Goal: Task Accomplishment & Management: Manage account settings

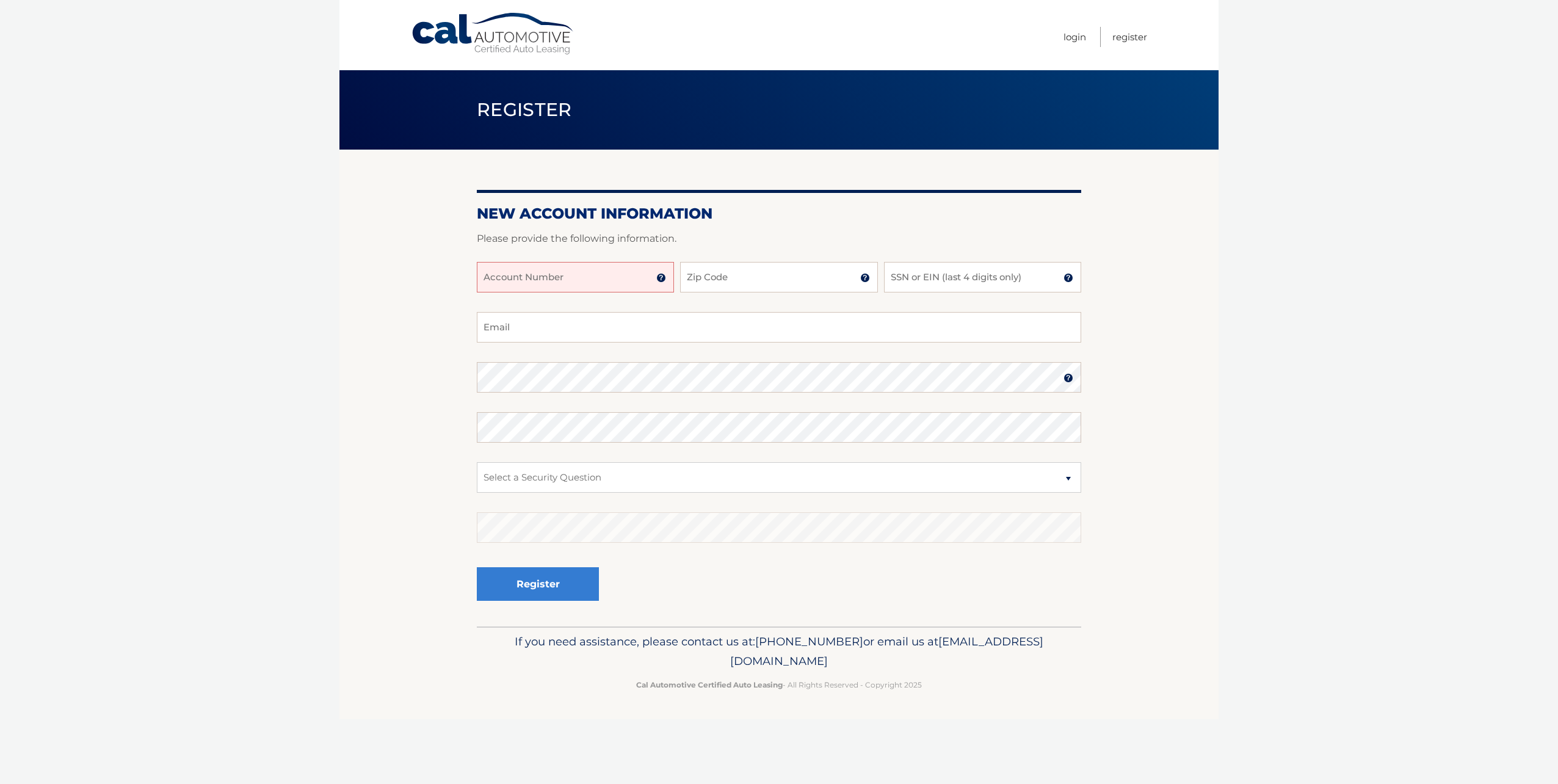
click at [624, 289] on input "Account Number" at bounding box center [576, 277] width 197 height 30
type input "44455996231"
click at [747, 264] on input "Zip Code" at bounding box center [779, 277] width 197 height 30
type input "33069"
click at [976, 282] on input "SSN or EIN (last 4 digits only)" at bounding box center [983, 277] width 197 height 30
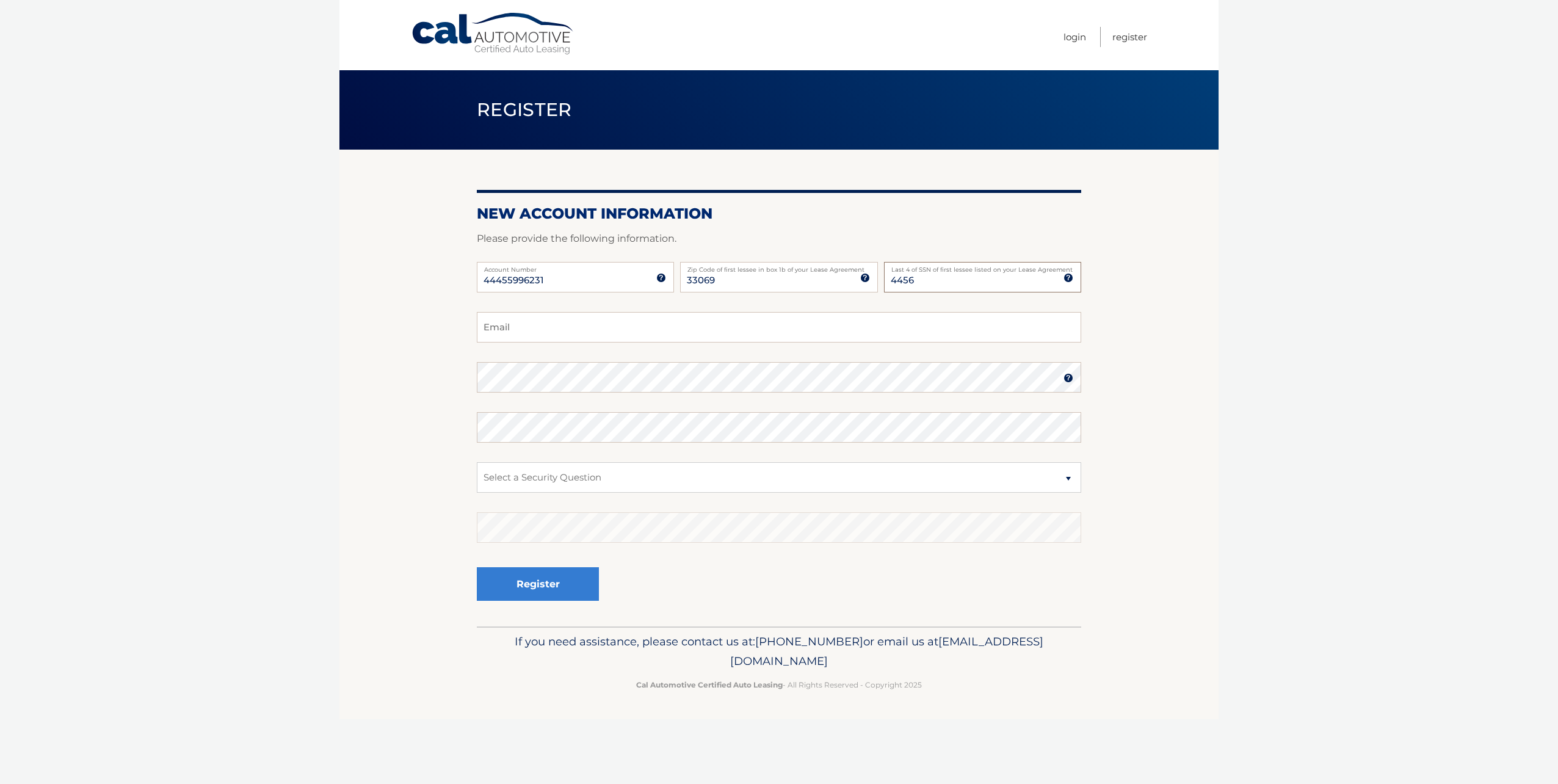
type input "4456"
click at [727, 333] on input "Email" at bounding box center [779, 327] width 604 height 30
type input "m"
type input "[EMAIL_ADDRESS][PERSON_NAME][PERSON_NAME][DOMAIN_NAME]"
click at [613, 483] on select "Select a Security Question What was the name of your elementary school? What is…" at bounding box center [779, 477] width 604 height 30
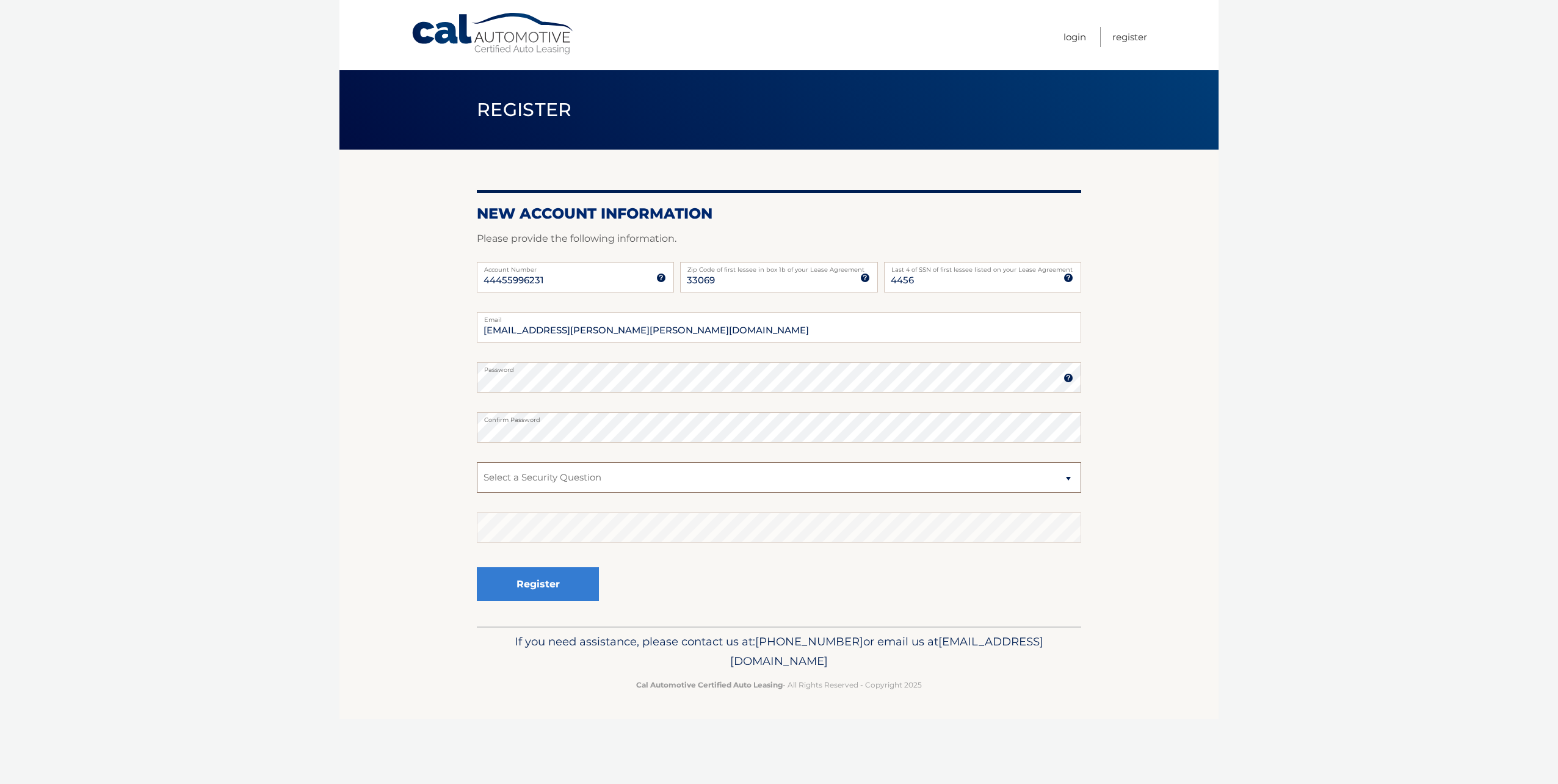
select select "1"
click at [477, 462] on select "Select a Security Question What was the name of your elementary school? What is…" at bounding box center [779, 477] width 604 height 30
click at [561, 584] on button "Register" at bounding box center [538, 584] width 122 height 34
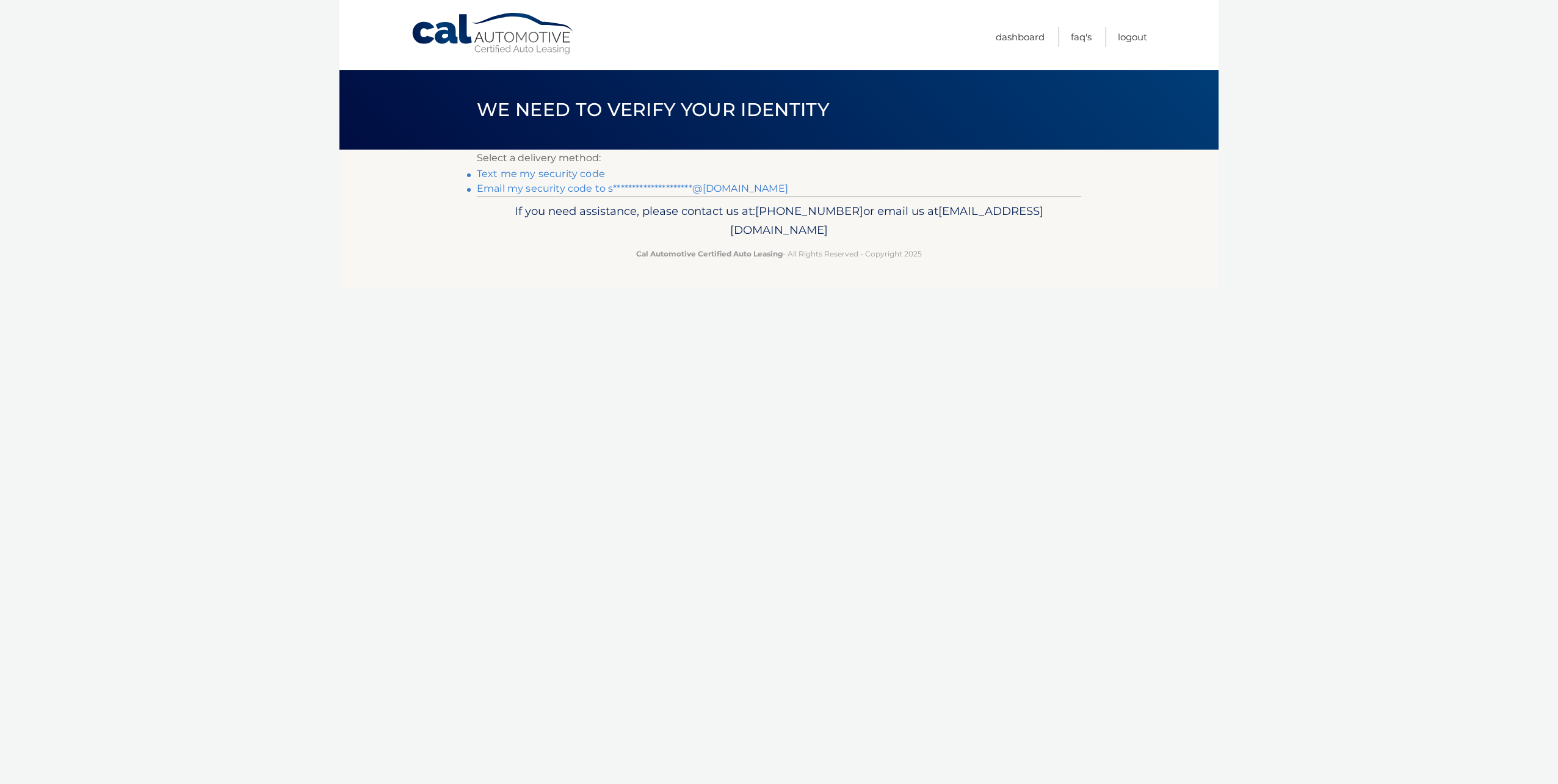
click at [558, 174] on link "Text me my security code" at bounding box center [541, 174] width 128 height 12
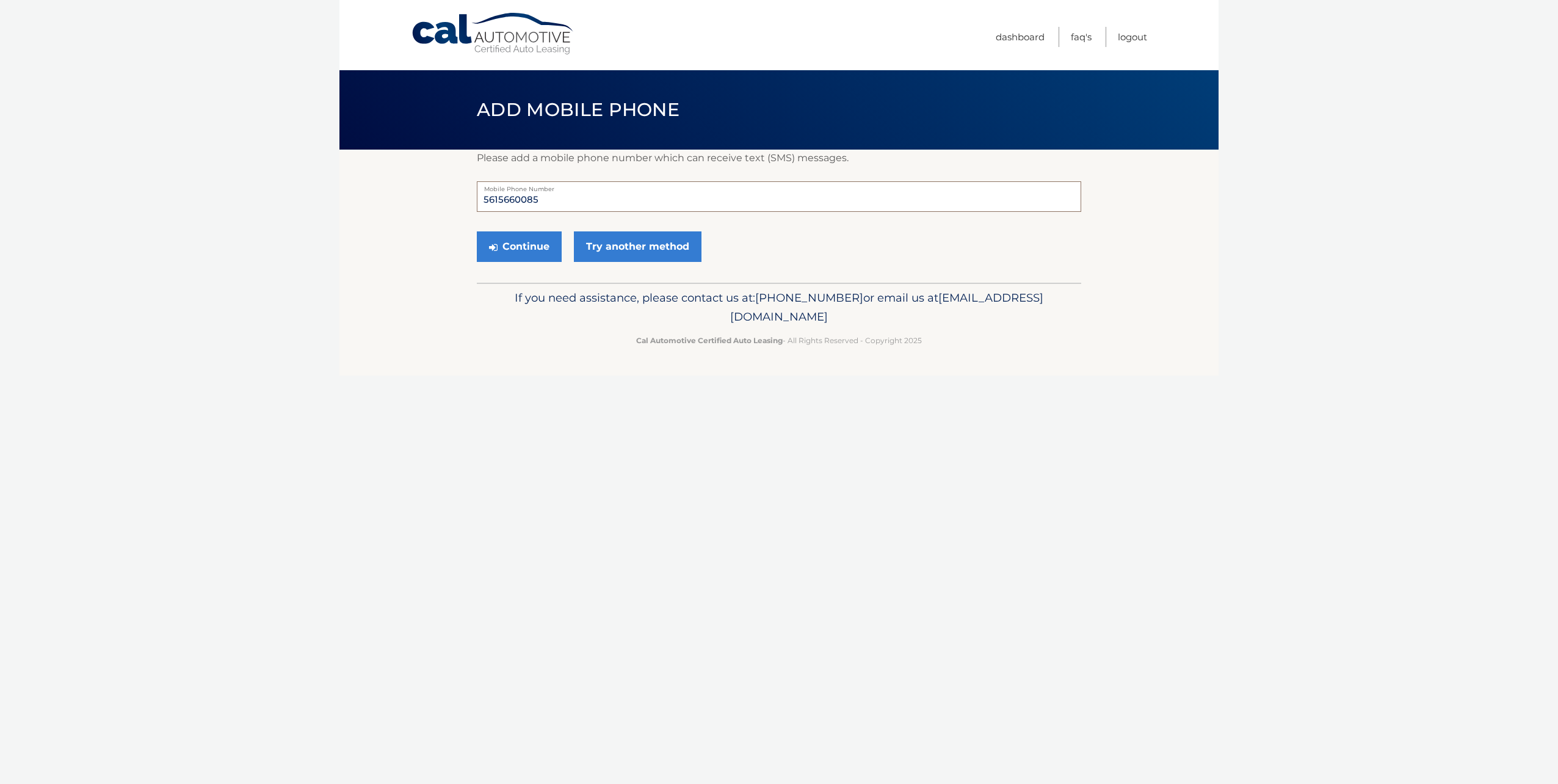
click at [587, 204] on input "5615660085" at bounding box center [779, 196] width 604 height 30
click at [420, 248] on section "Please add a mobile phone number which can receive text (SMS) messages. 5615660…" at bounding box center [779, 216] width 879 height 133
click at [498, 242] on button "Continue" at bounding box center [519, 246] width 85 height 30
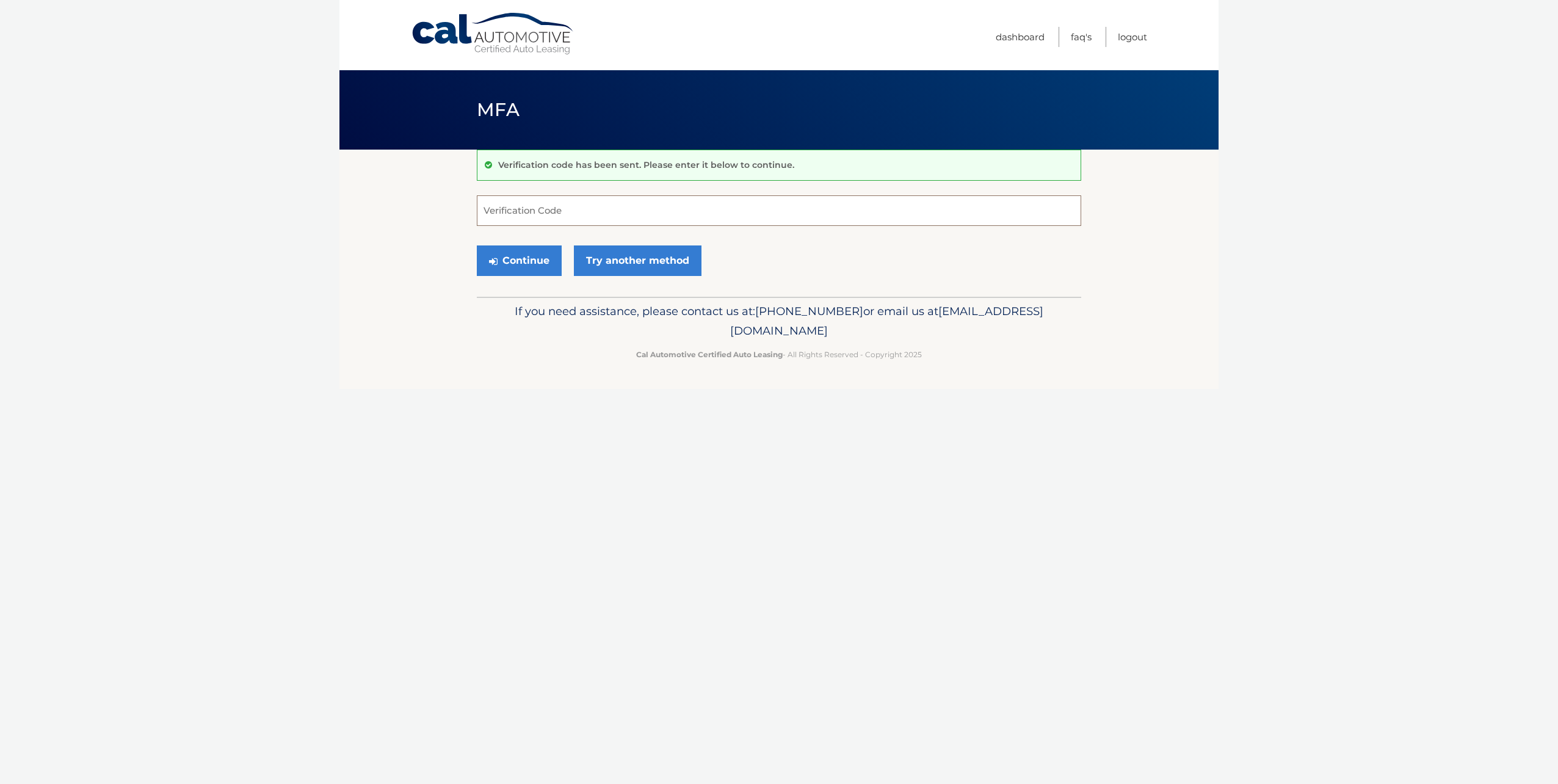
click at [555, 209] on input "Verification Code" at bounding box center [779, 210] width 604 height 30
type input "016739"
click at [537, 247] on button "Continue" at bounding box center [519, 260] width 85 height 30
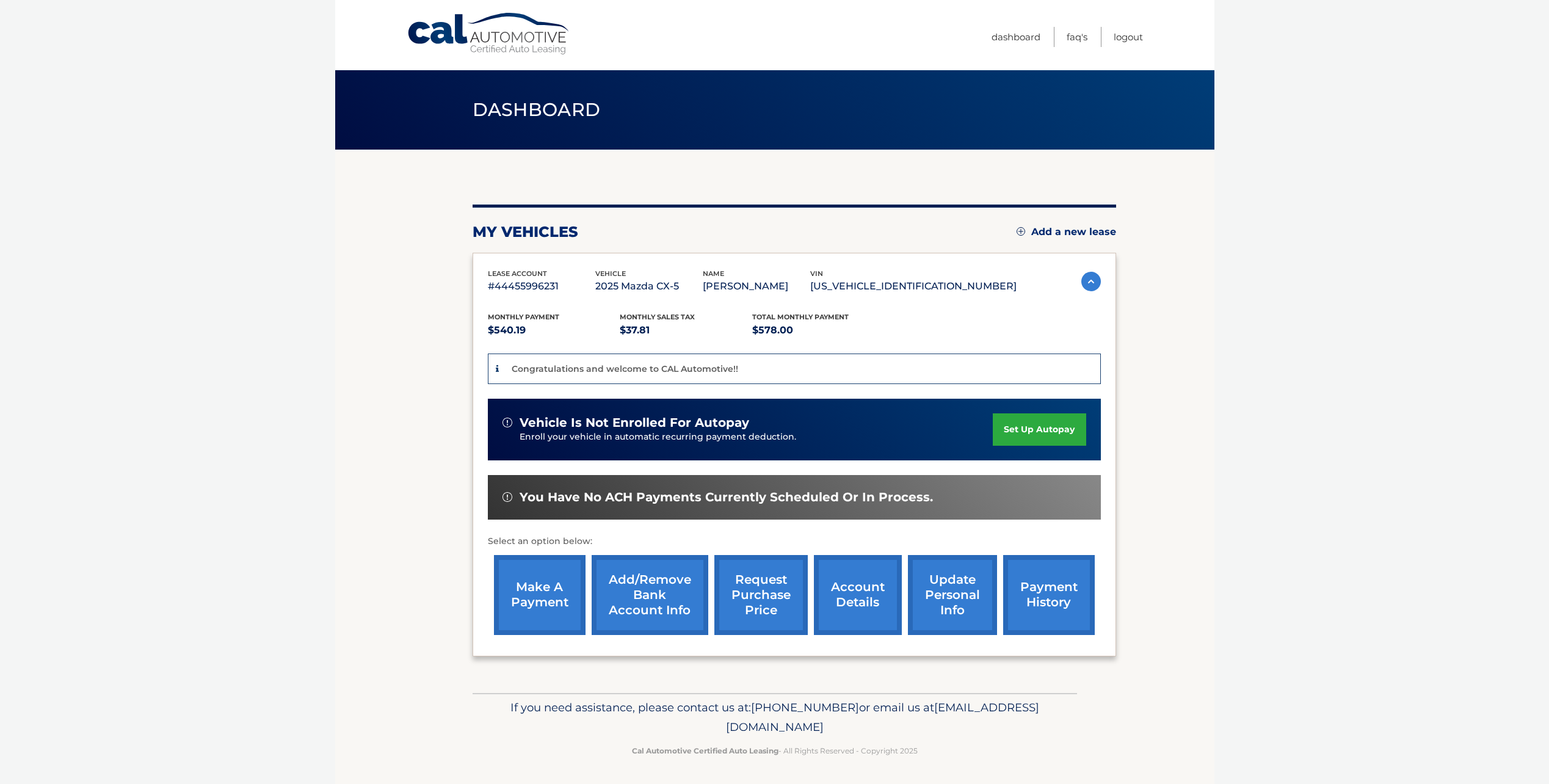
click at [859, 613] on link "account details" at bounding box center [857, 595] width 88 height 80
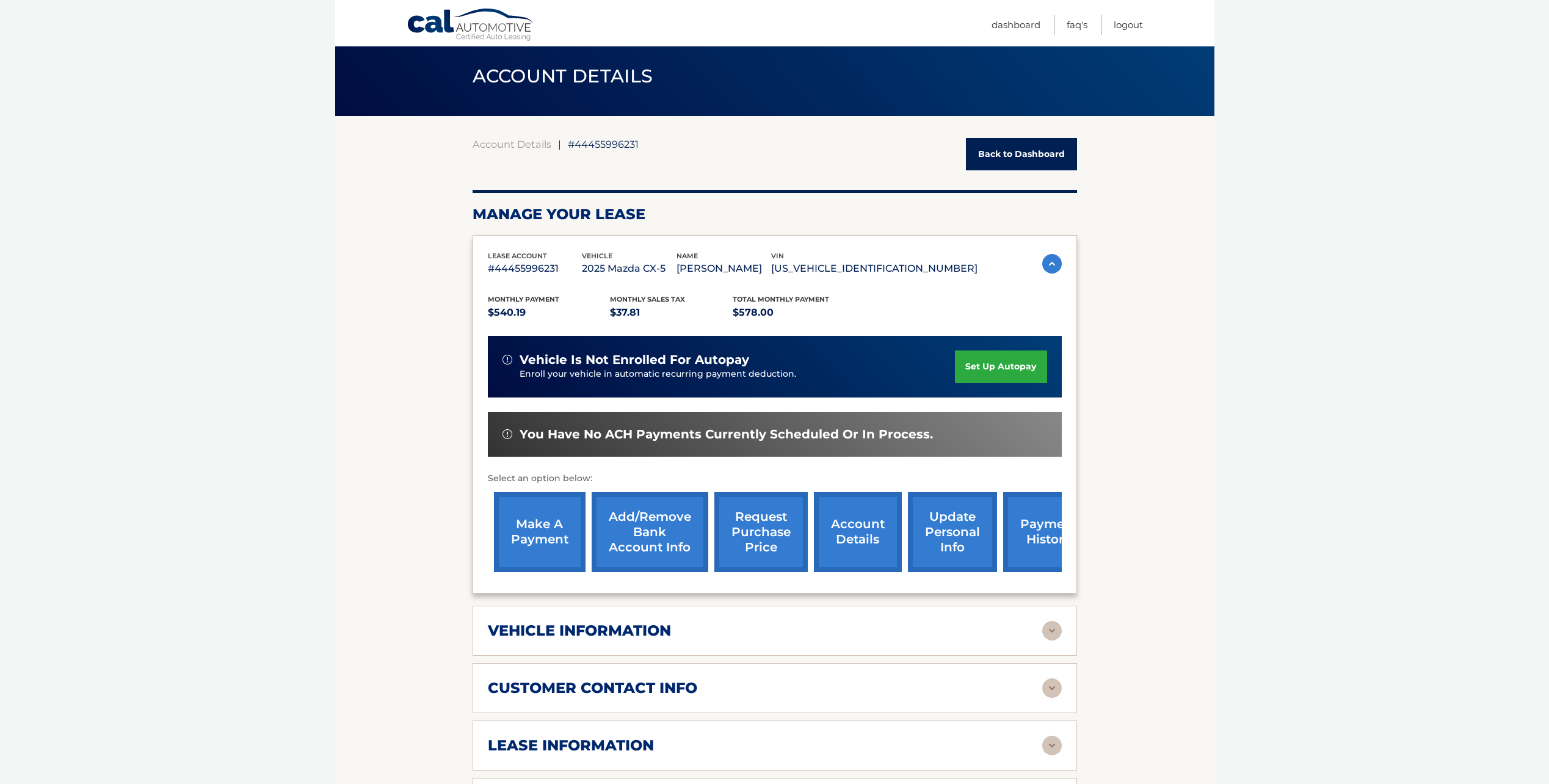
scroll to position [122, 0]
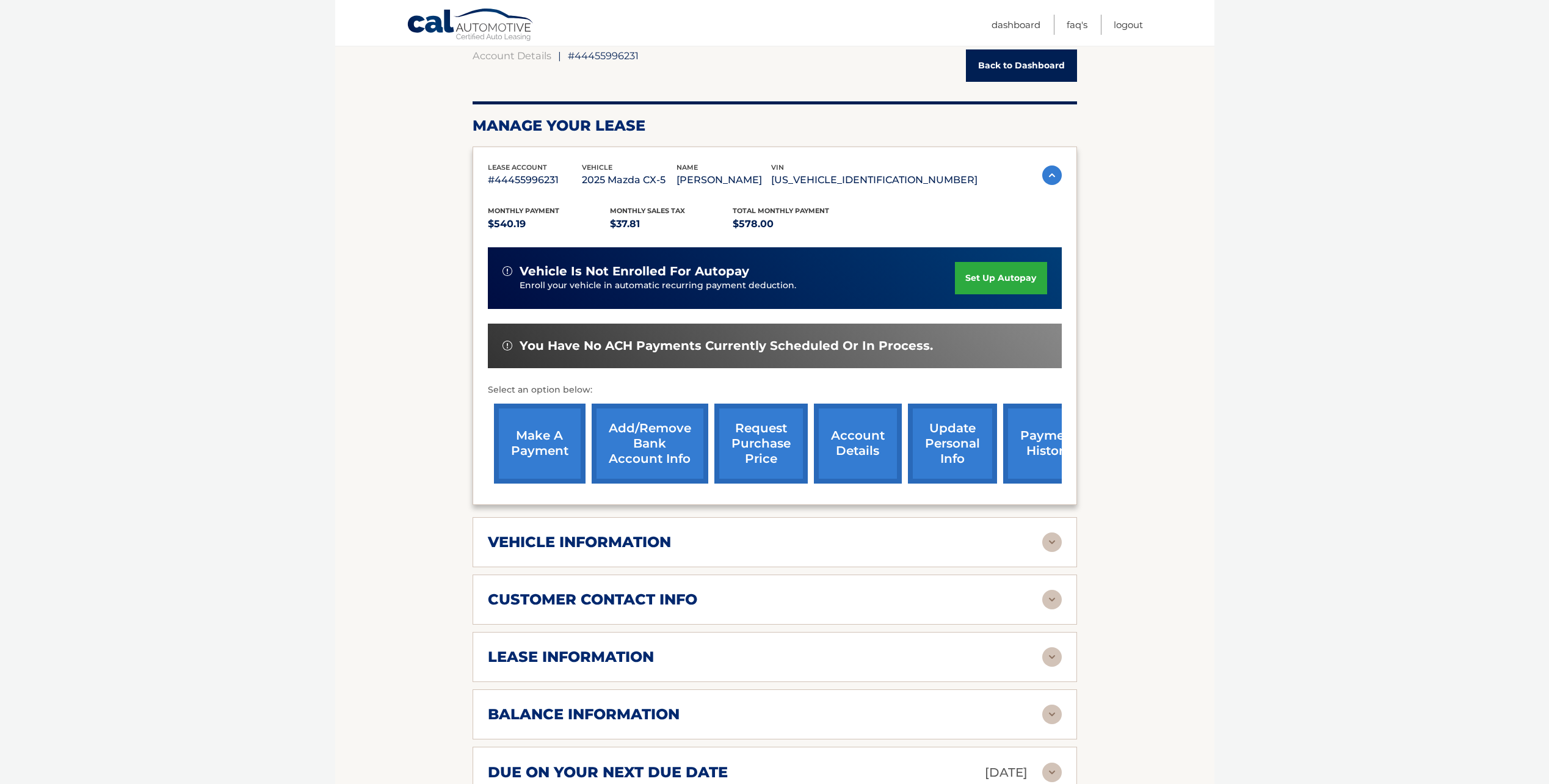
click at [679, 537] on div "vehicle information" at bounding box center [765, 542] width 555 height 18
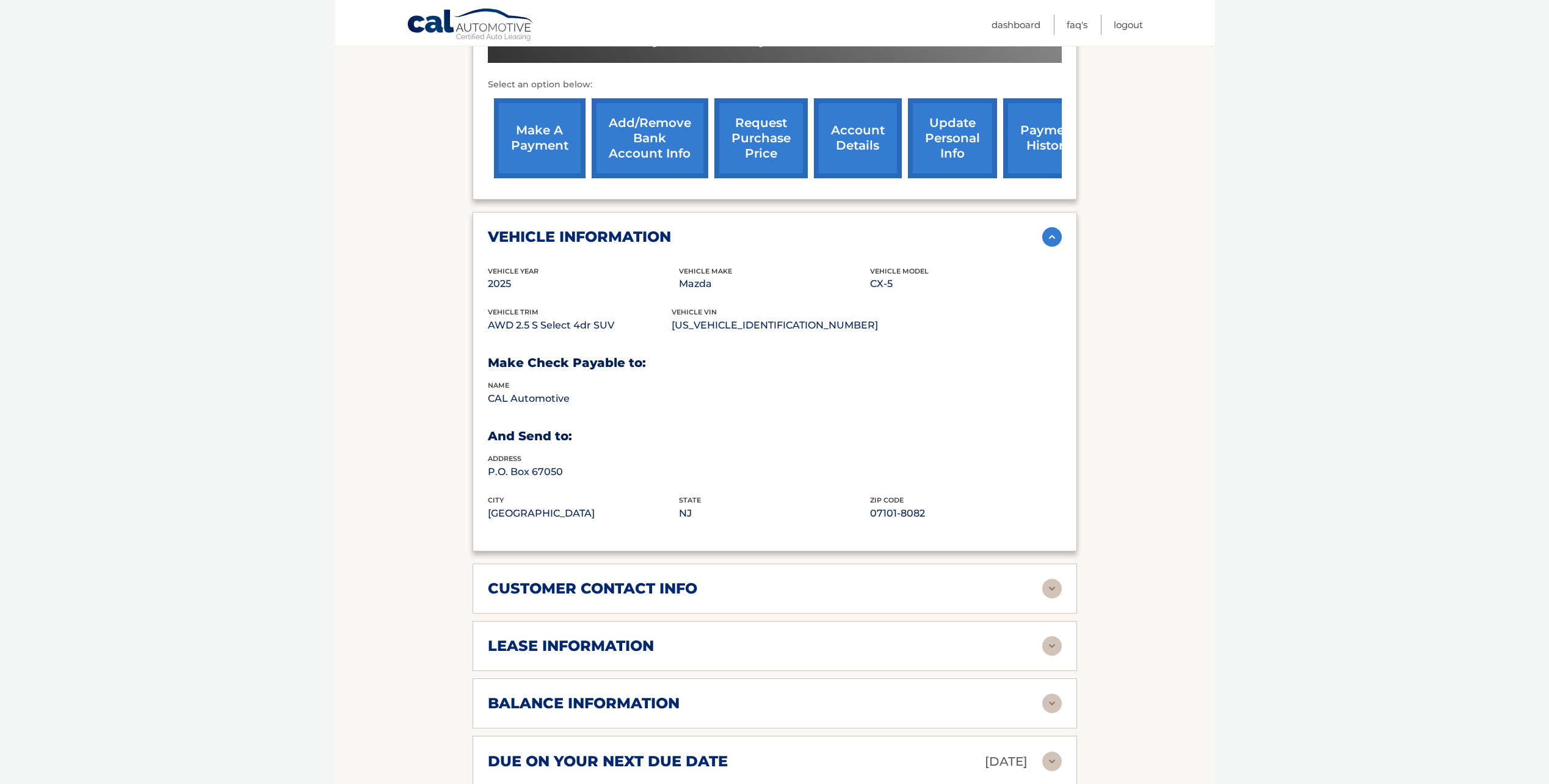
scroll to position [488, 0]
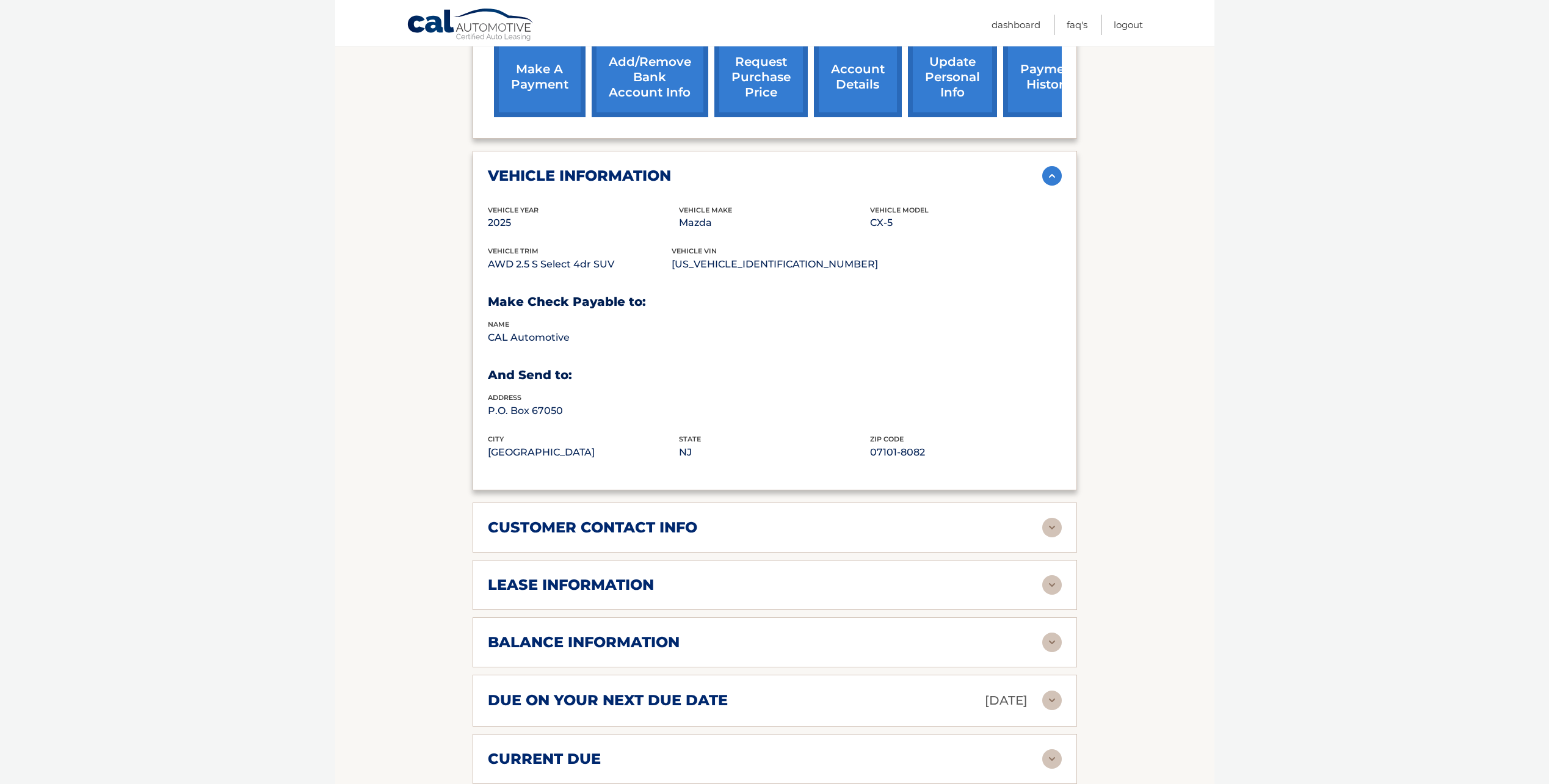
click at [633, 532] on h2 "customer contact info" at bounding box center [592, 527] width 209 height 18
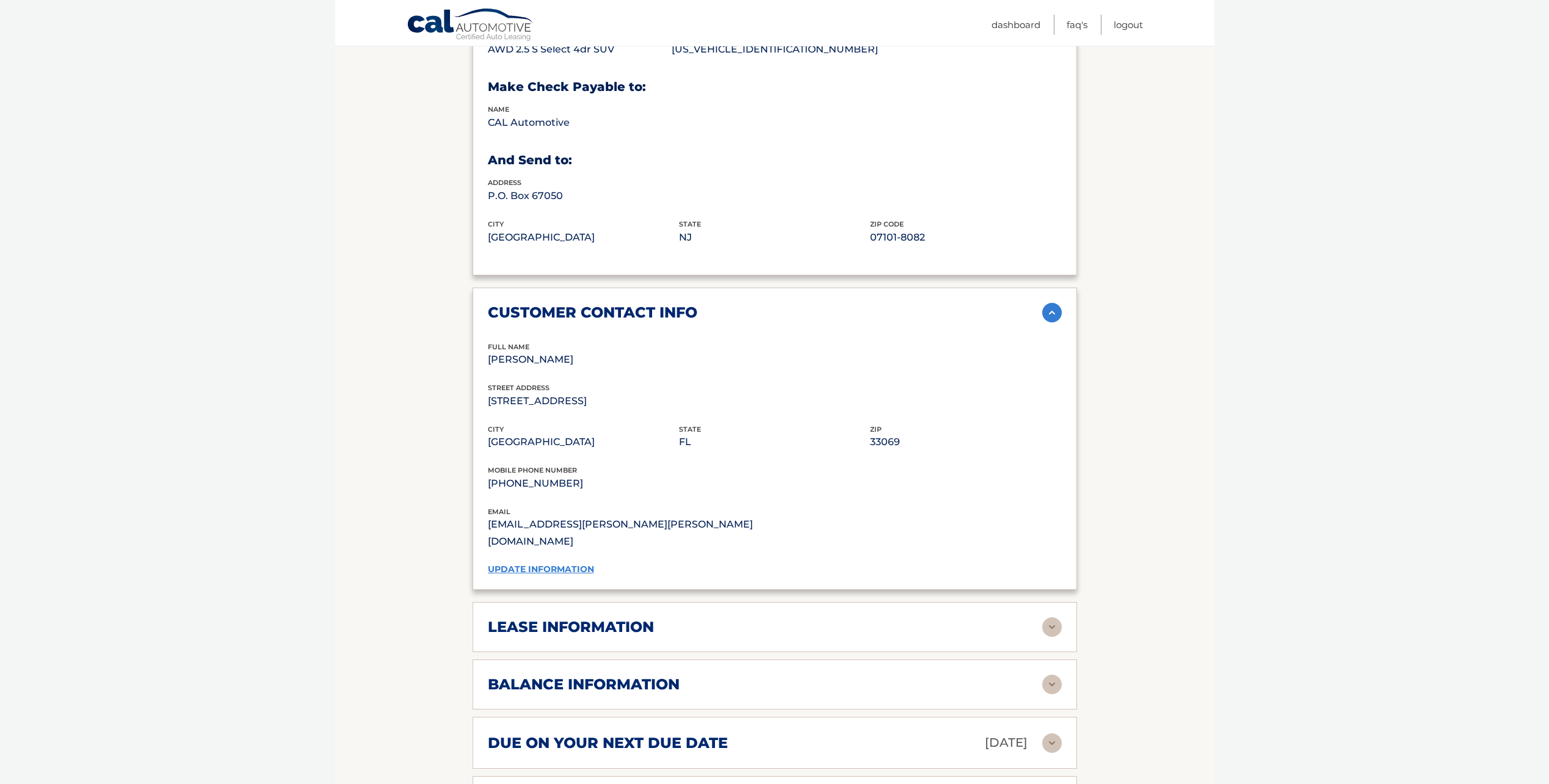
scroll to position [732, 0]
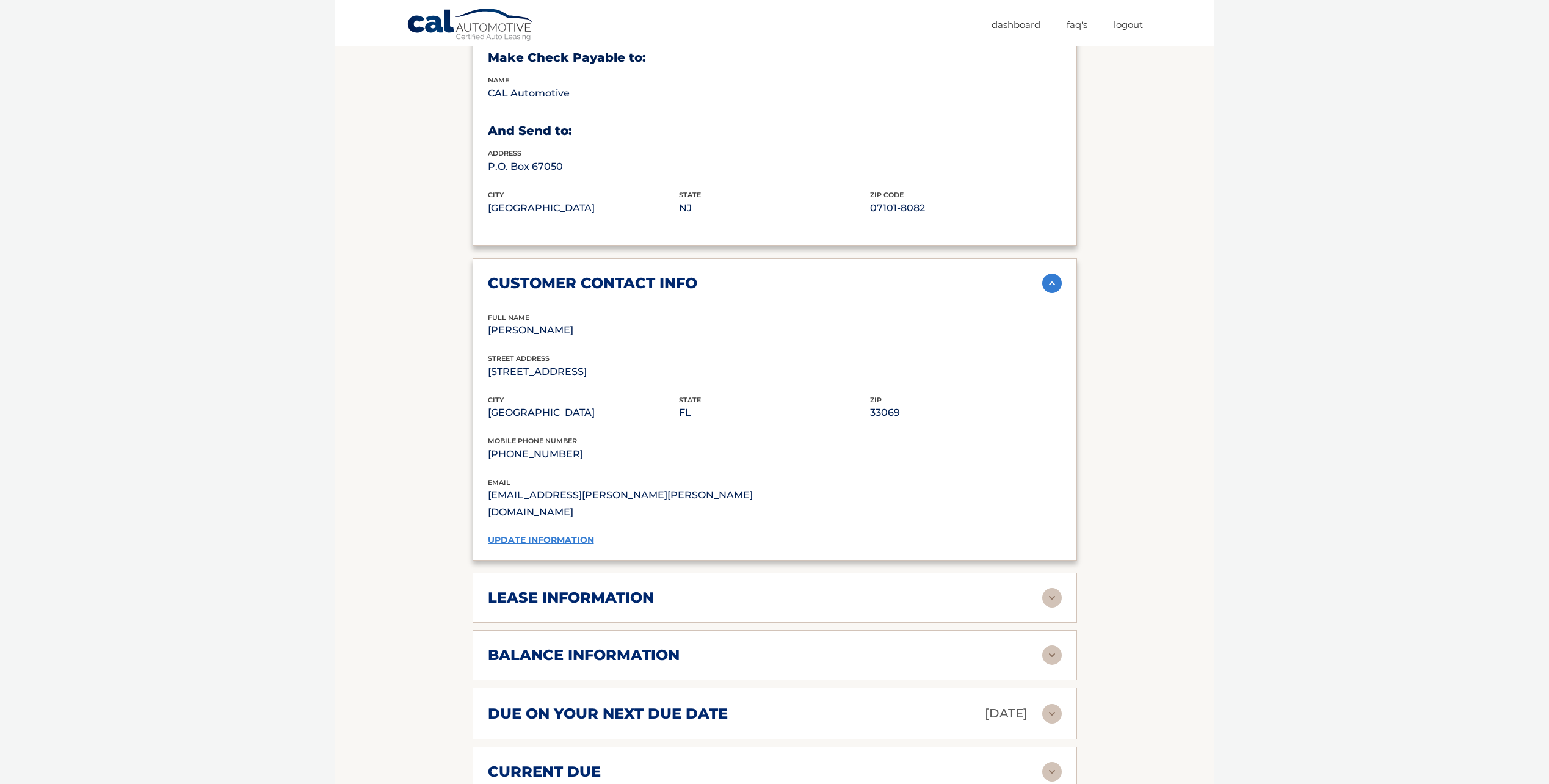
click at [731, 588] on div "lease information" at bounding box center [765, 597] width 555 height 18
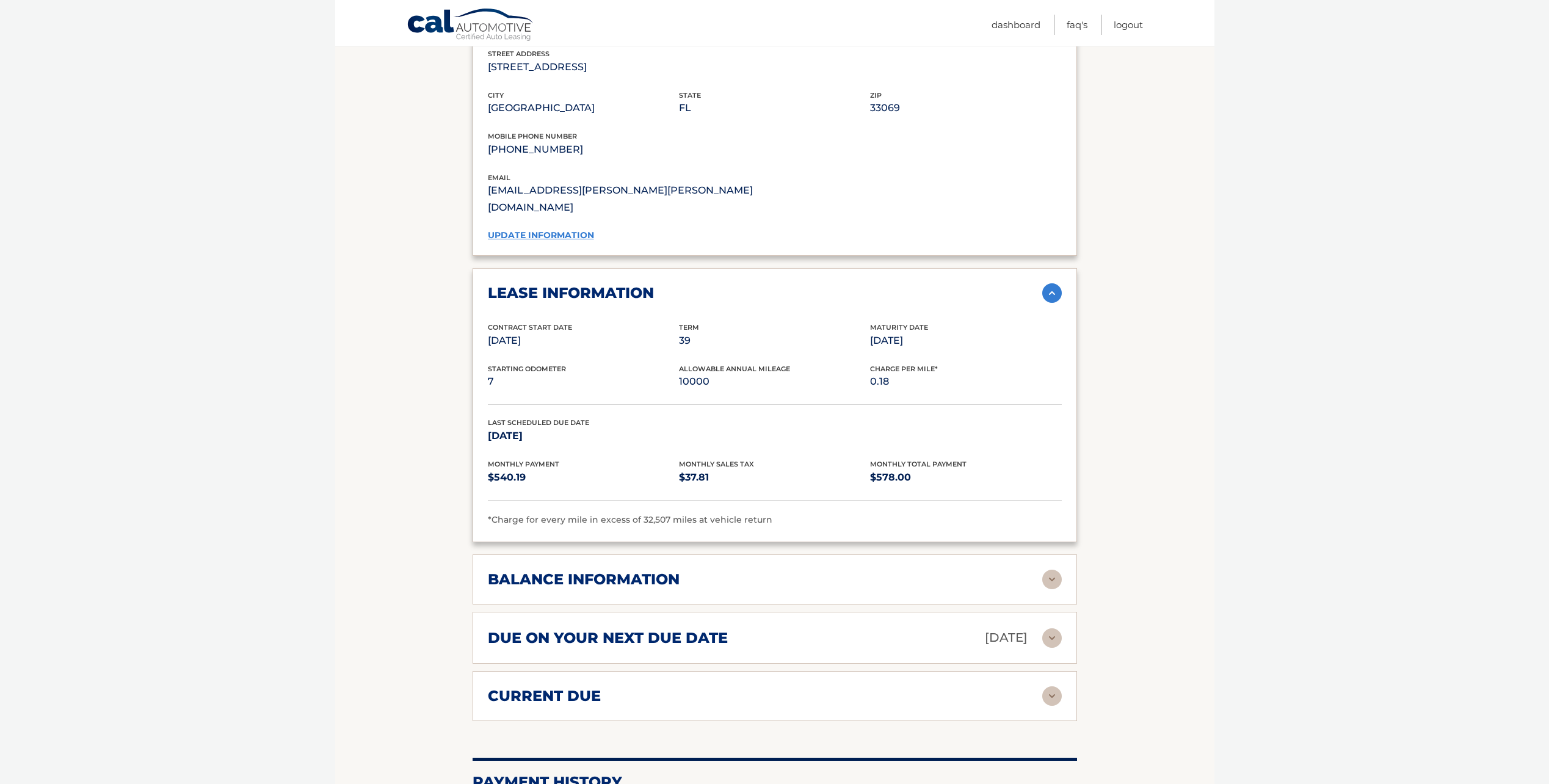
scroll to position [1037, 0]
click at [713, 570] on div "balance information" at bounding box center [765, 579] width 555 height 18
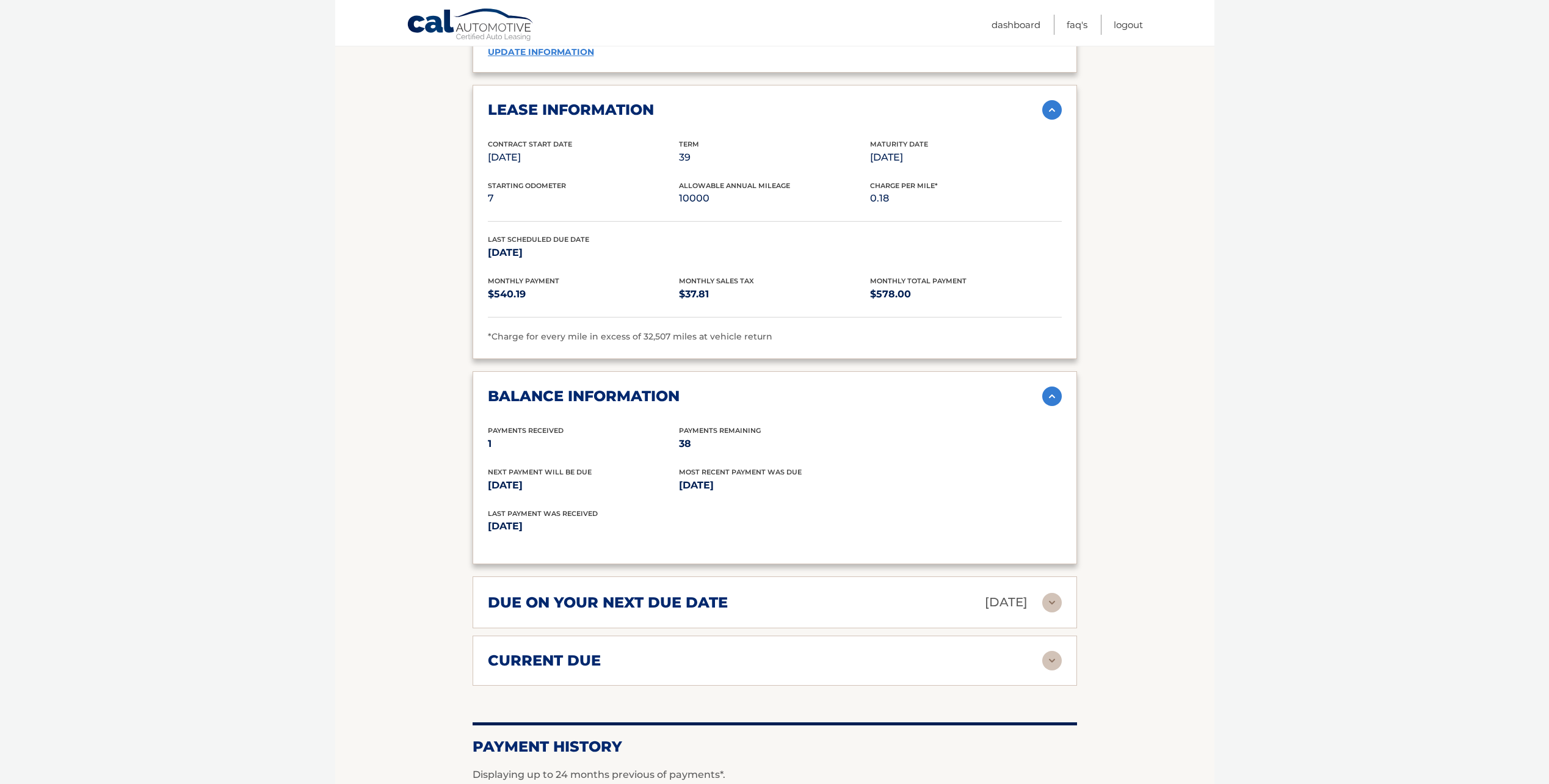
scroll to position [1221, 0]
click at [653, 593] on h2 "due on your next due date" at bounding box center [608, 601] width 240 height 18
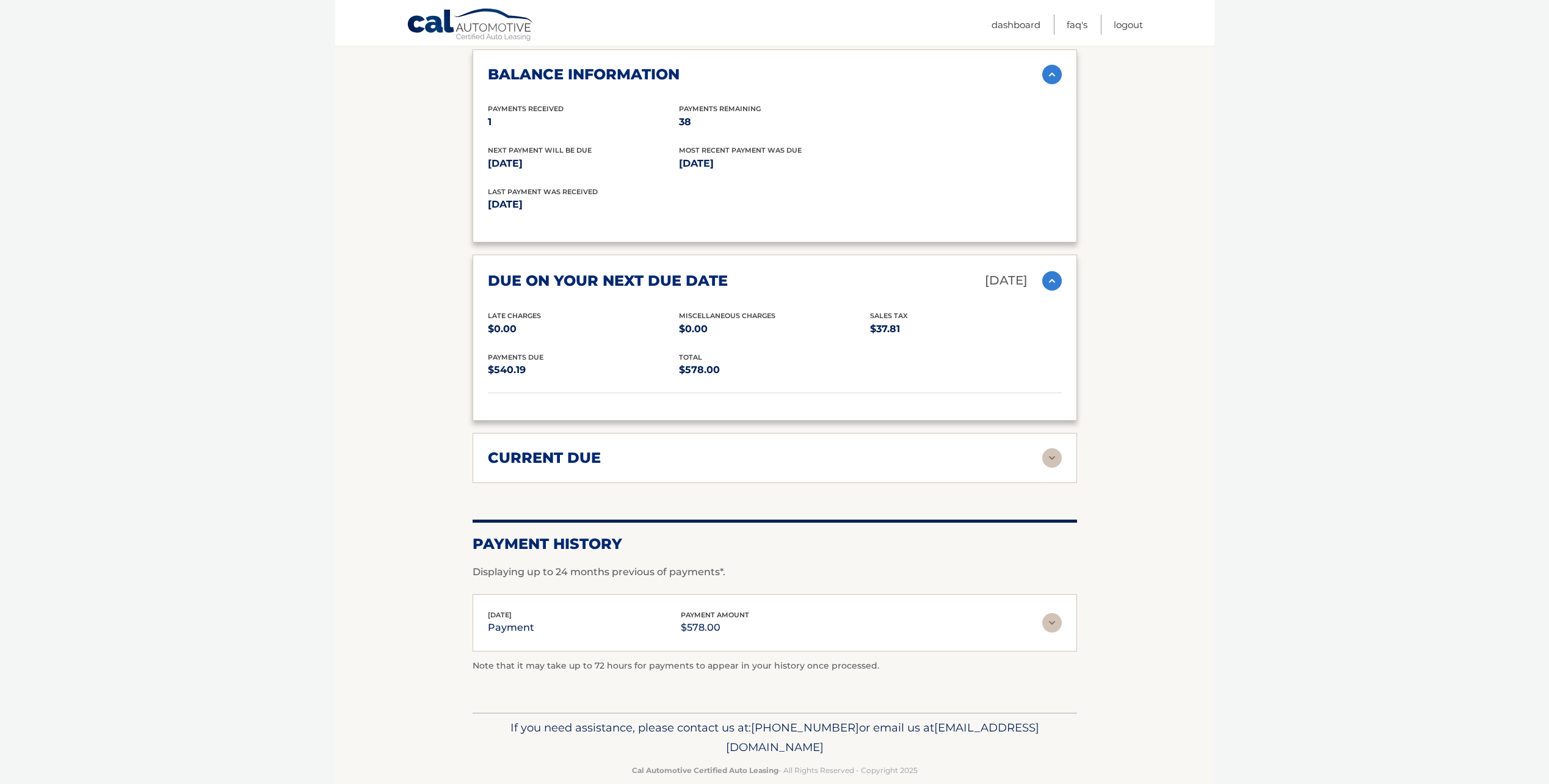
scroll to position [1546, 0]
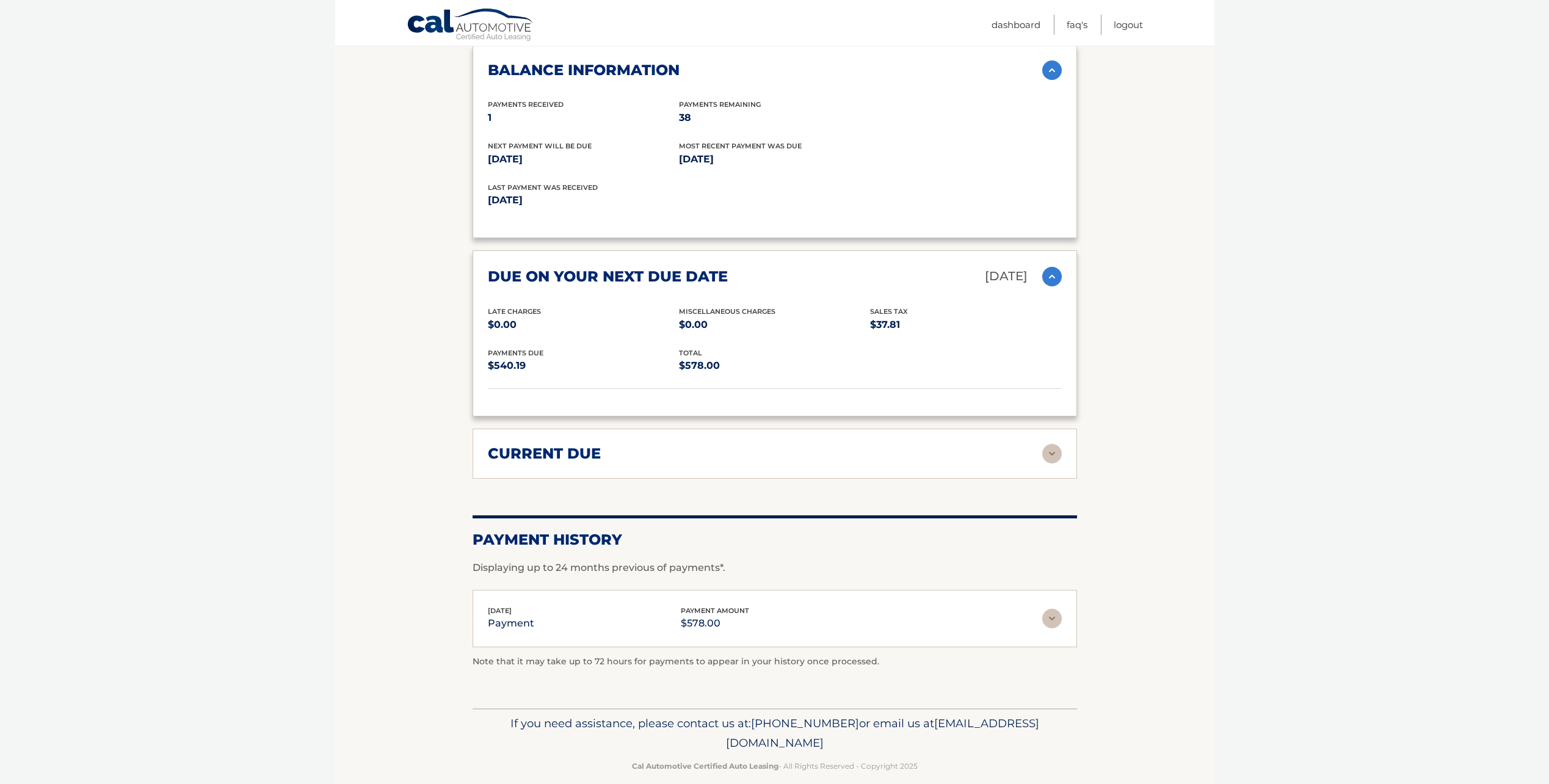
click at [618, 448] on div "current due Late Charges $0.00 Miscelleneous Charges* $0.00 Sales Tax $0.00 pay…" at bounding box center [775, 453] width 605 height 50
click at [1041, 445] on div "current due" at bounding box center [765, 453] width 555 height 18
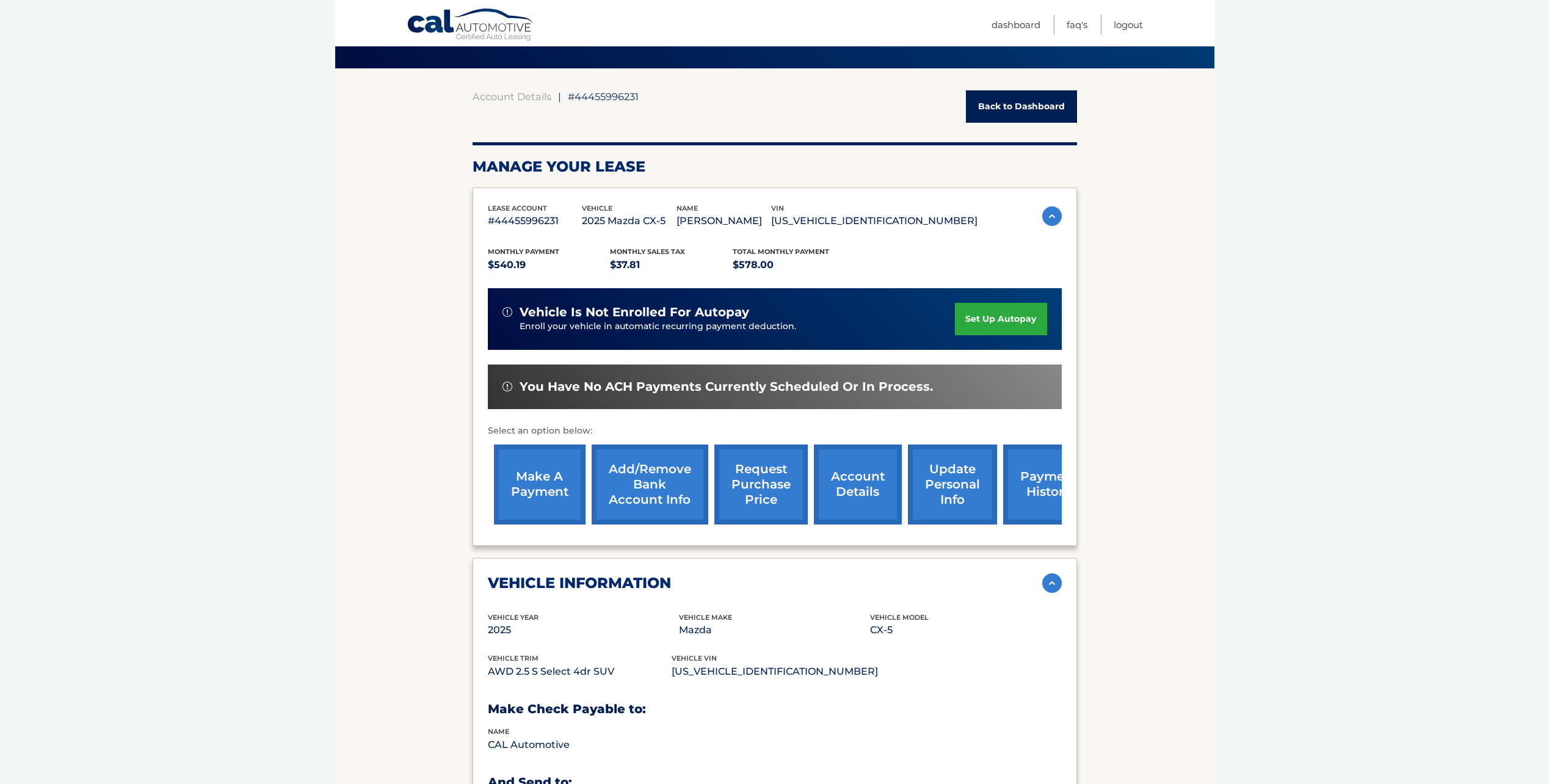
scroll to position [20, 0]
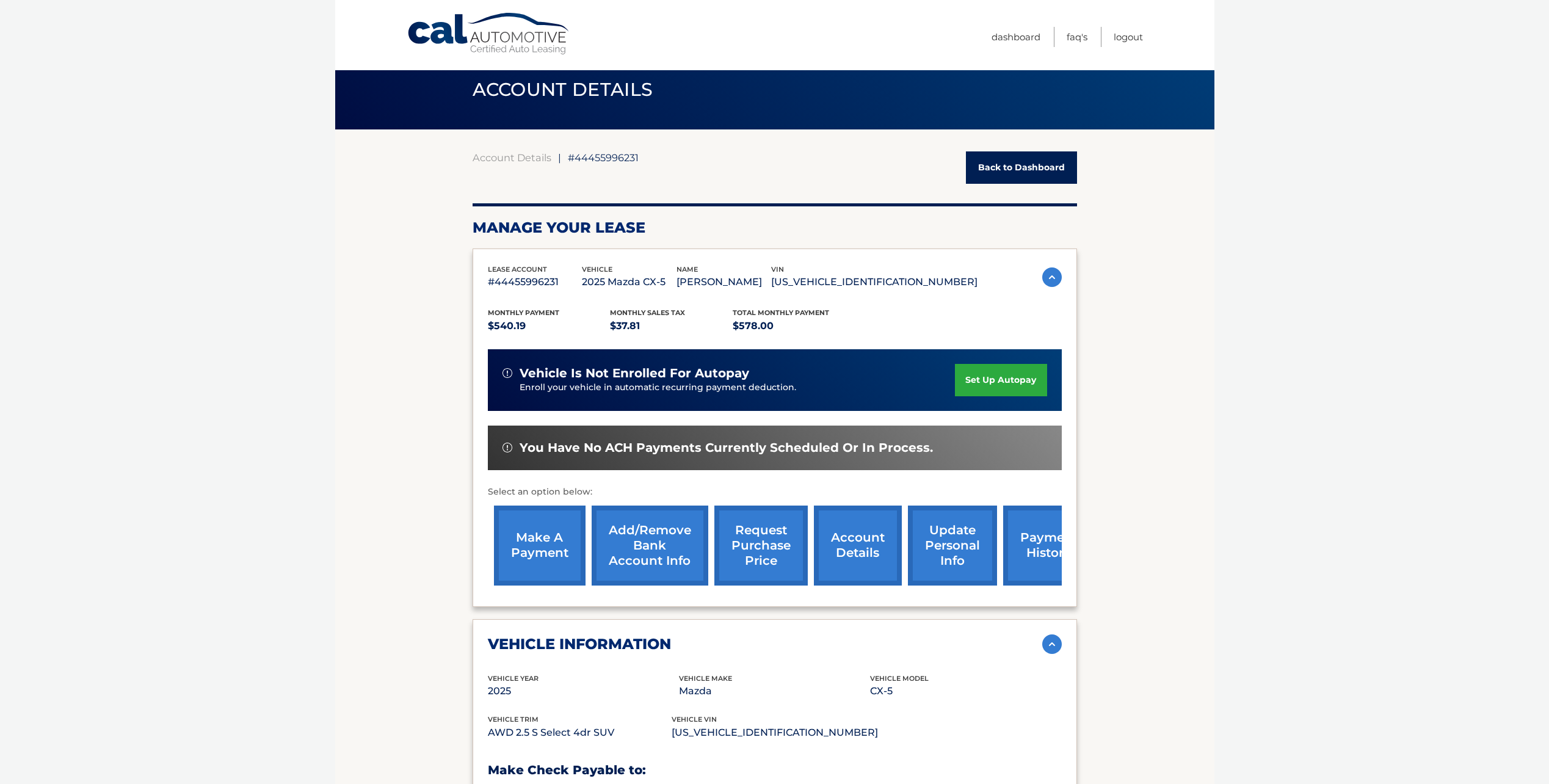
click at [643, 561] on link "Add/Remove bank account info" at bounding box center [650, 545] width 116 height 80
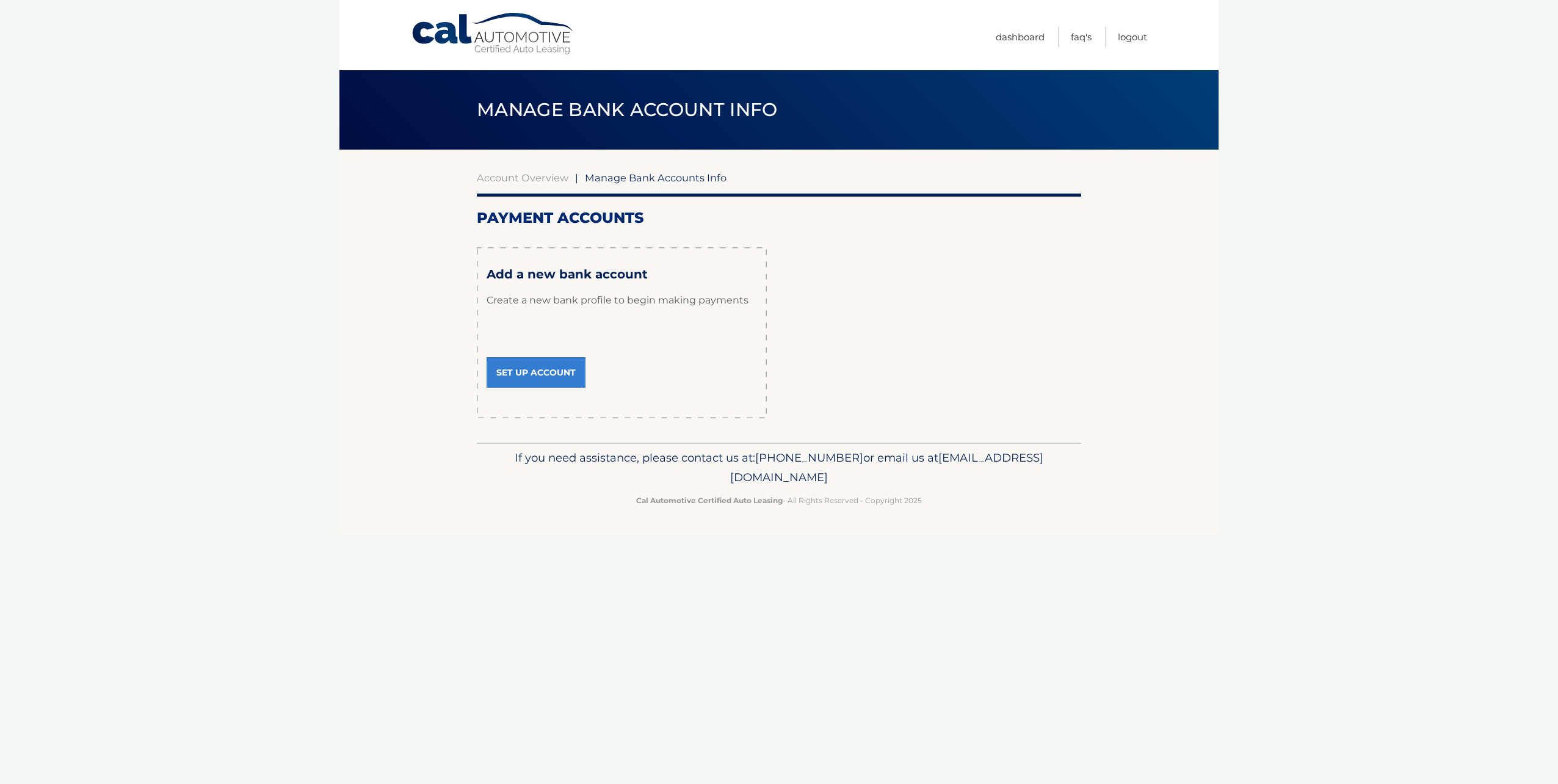
click at [555, 381] on link "Set Up Account" at bounding box center [536, 372] width 99 height 30
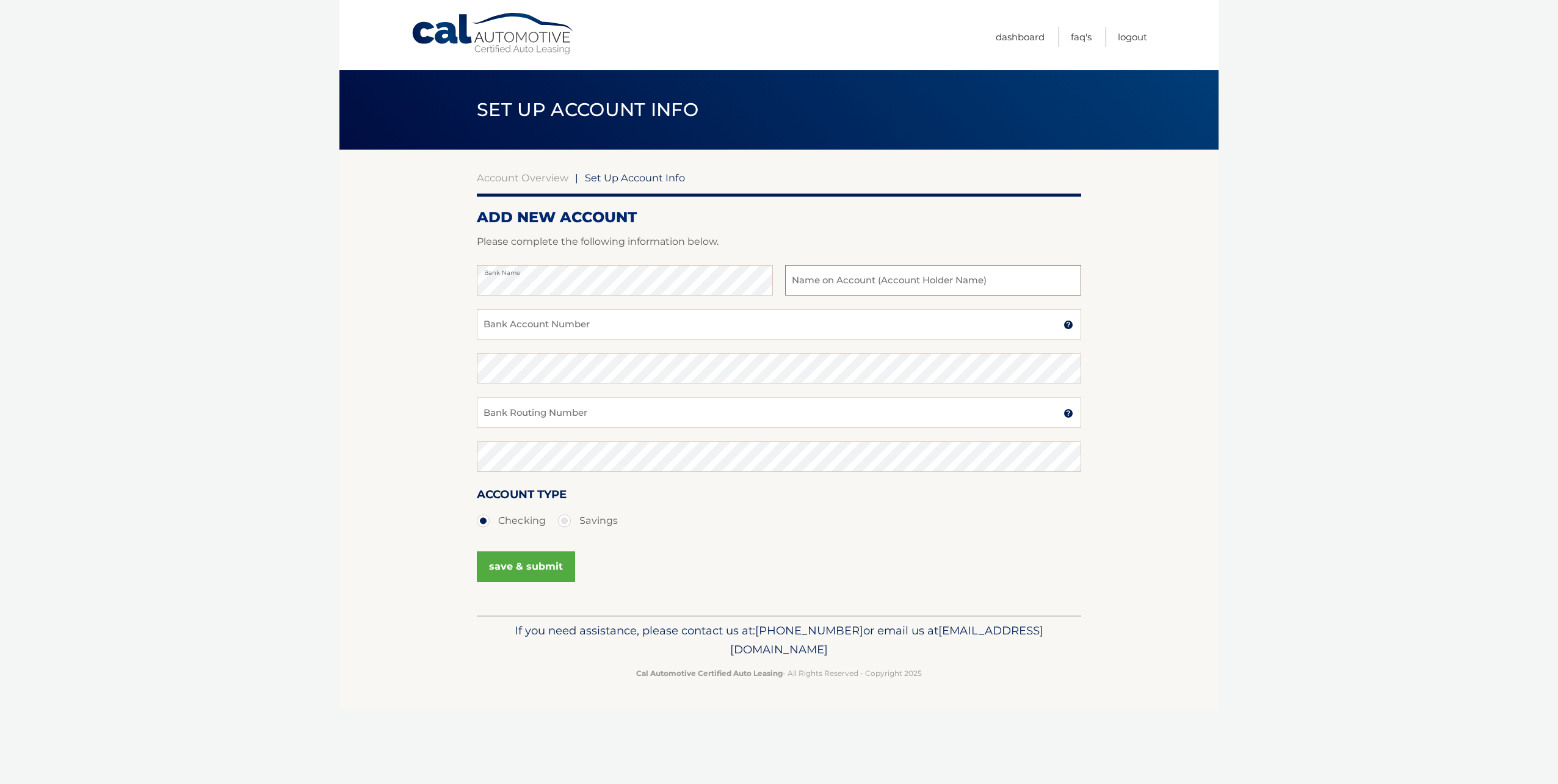
click at [835, 278] on input "text" at bounding box center [933, 280] width 296 height 30
type input "[PERSON_NAME]"
click at [635, 343] on div "Bank Account Number A 3-17-digit number at the bottom of a check or bank statem…" at bounding box center [779, 331] width 604 height 44
click at [637, 328] on input "Bank Account Number" at bounding box center [779, 324] width 604 height 30
click at [618, 329] on input "Bank Account Number" at bounding box center [779, 324] width 604 height 30
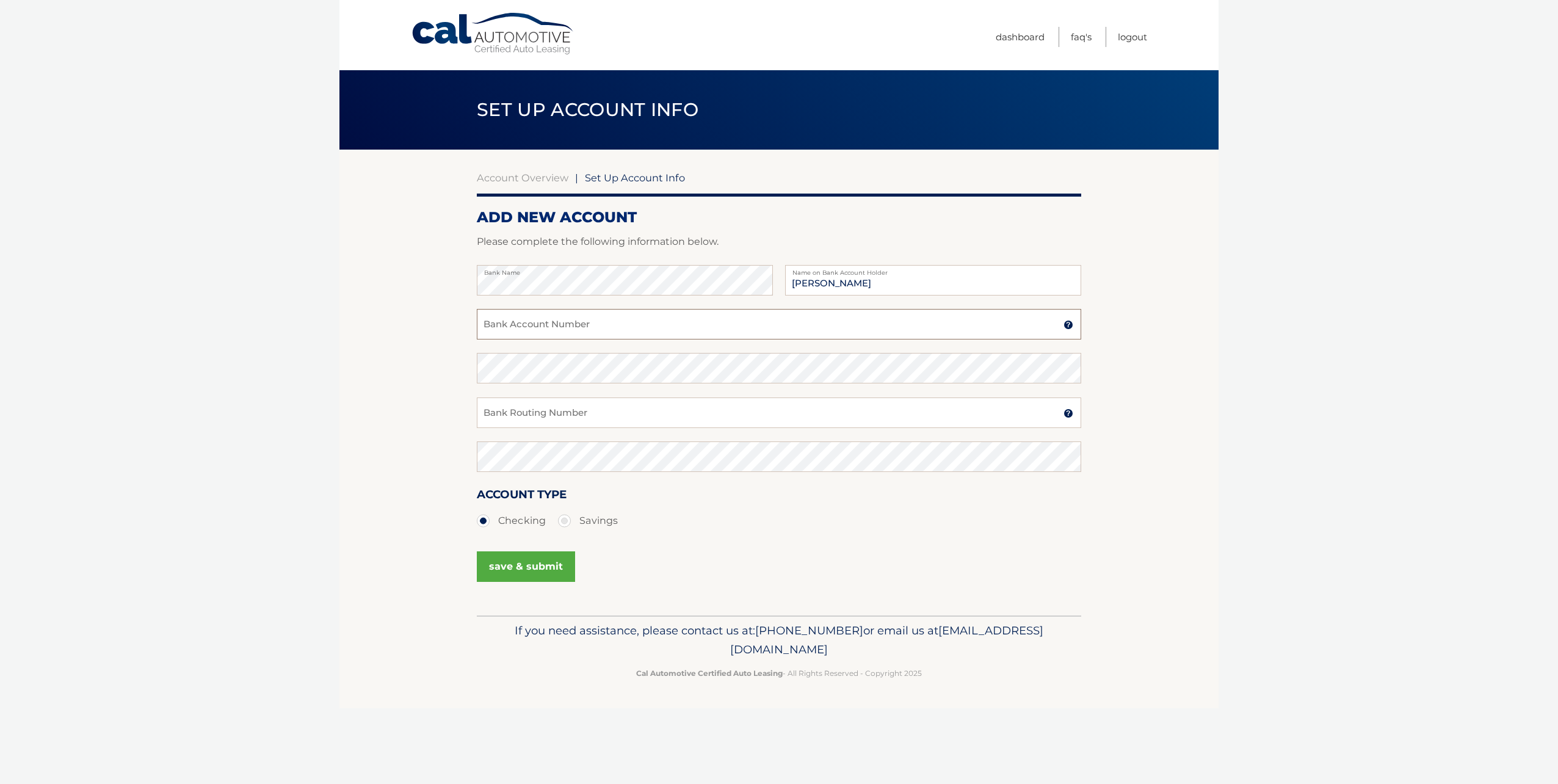
click at [613, 330] on input "Bank Account Number" at bounding box center [779, 324] width 604 height 30
paste input "621172256"
type input "621172256"
click at [525, 415] on input "Bank Routing Number" at bounding box center [779, 412] width 604 height 30
paste input "267084131"
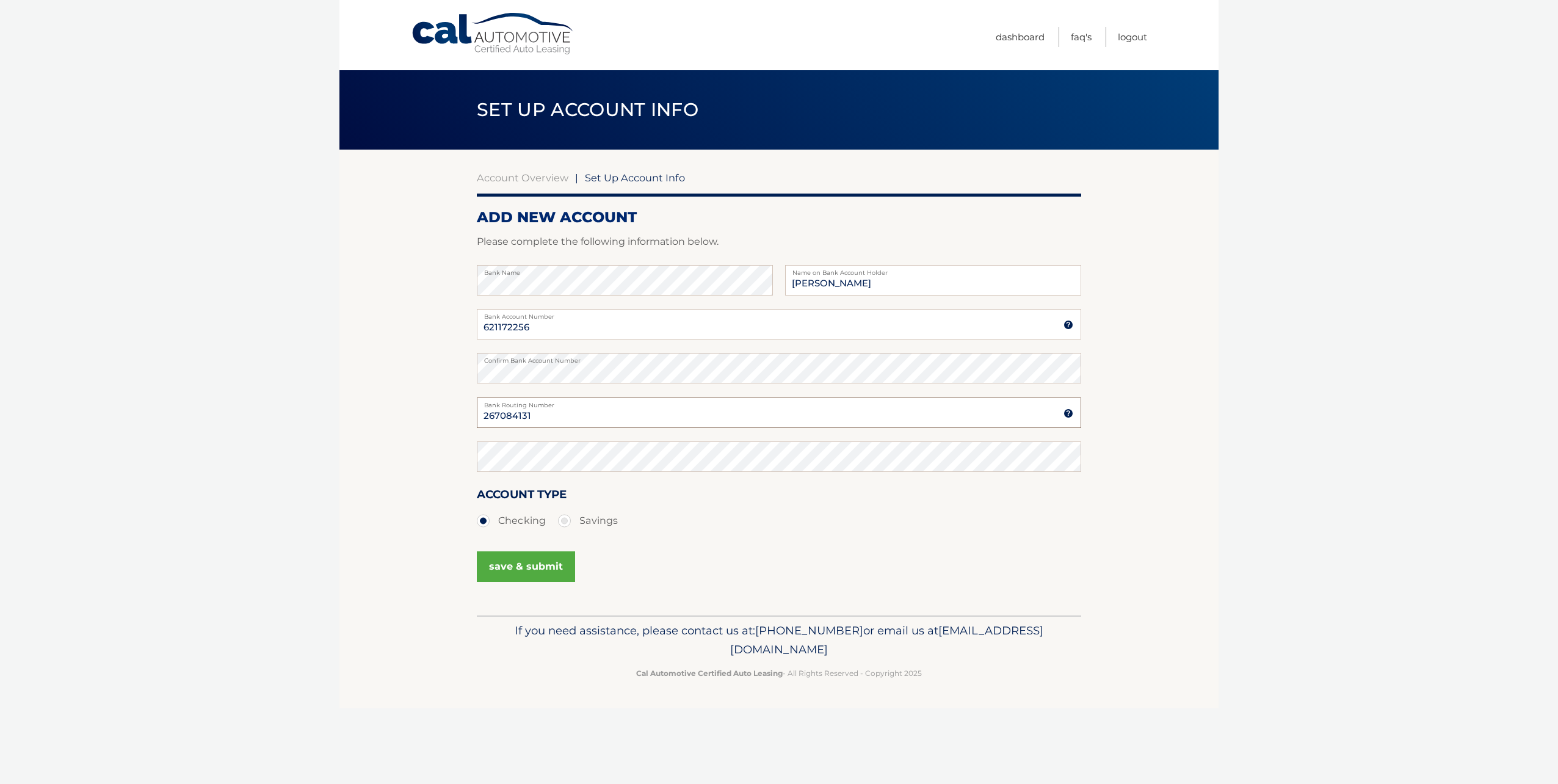
type input "267084131"
click at [539, 569] on button "save & submit" at bounding box center [526, 566] width 98 height 30
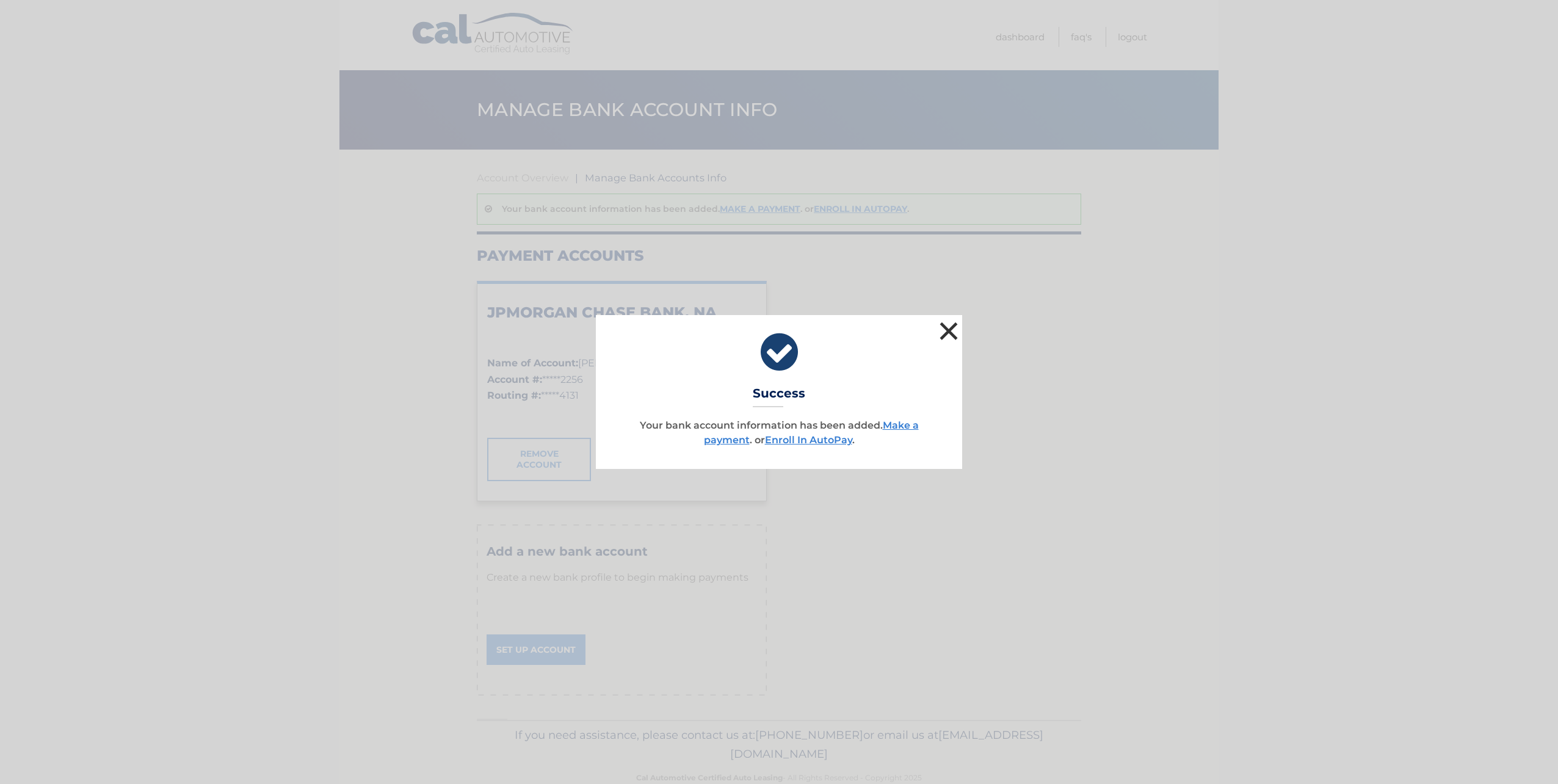
click at [951, 332] on button "×" at bounding box center [948, 331] width 24 height 24
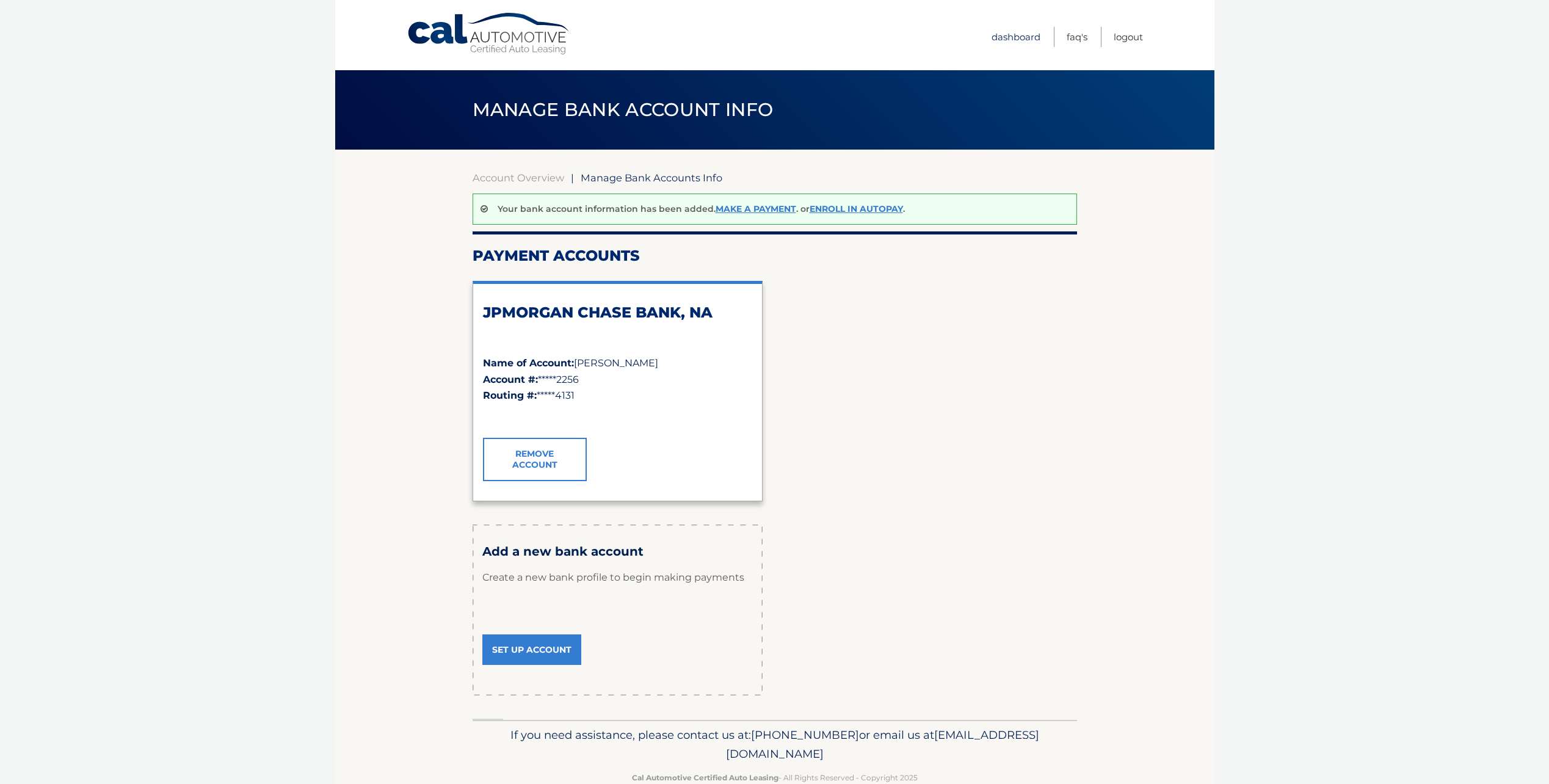
click at [1029, 39] on link "Dashboard" at bounding box center [1016, 36] width 49 height 20
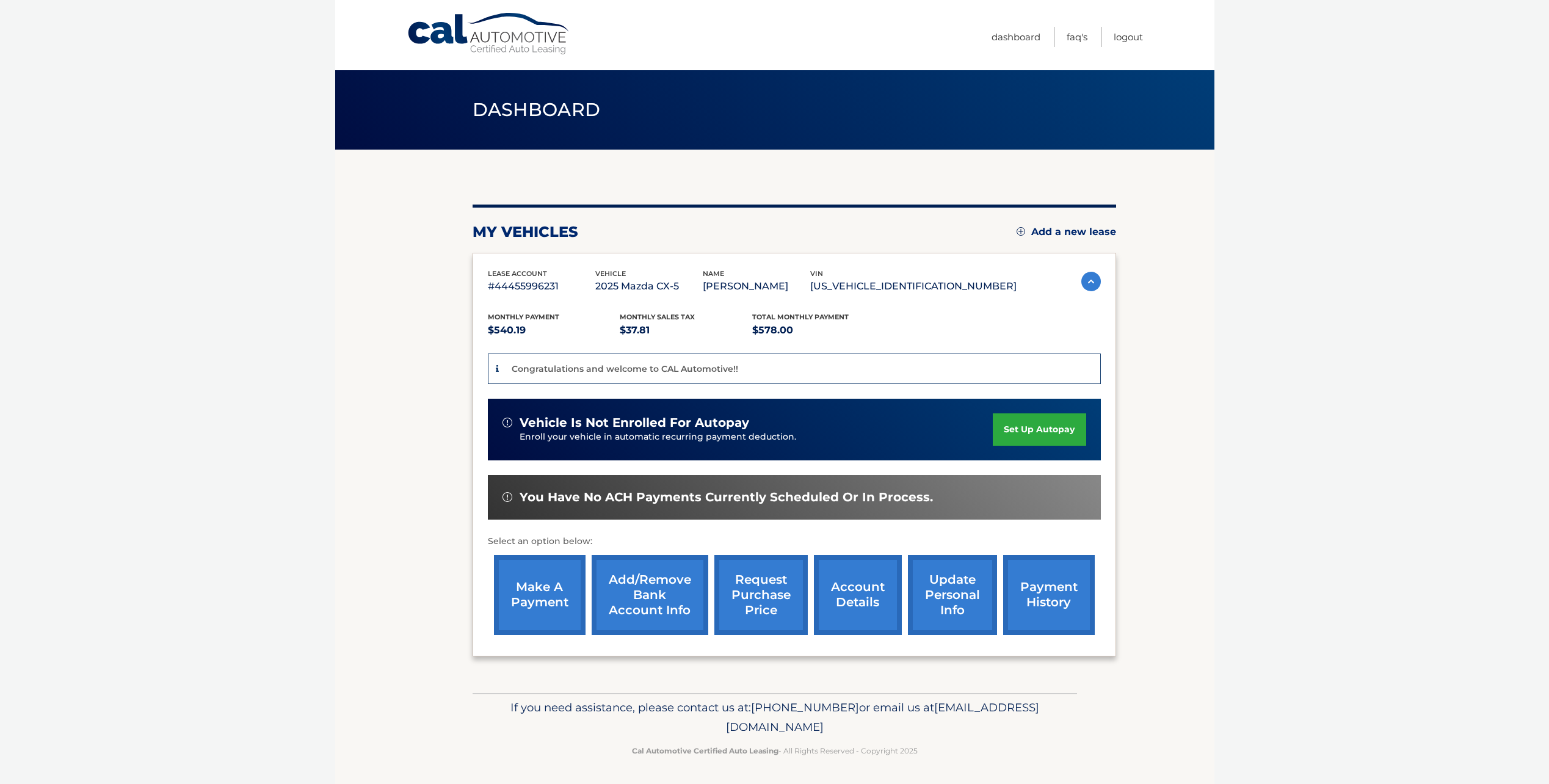
scroll to position [1, 0]
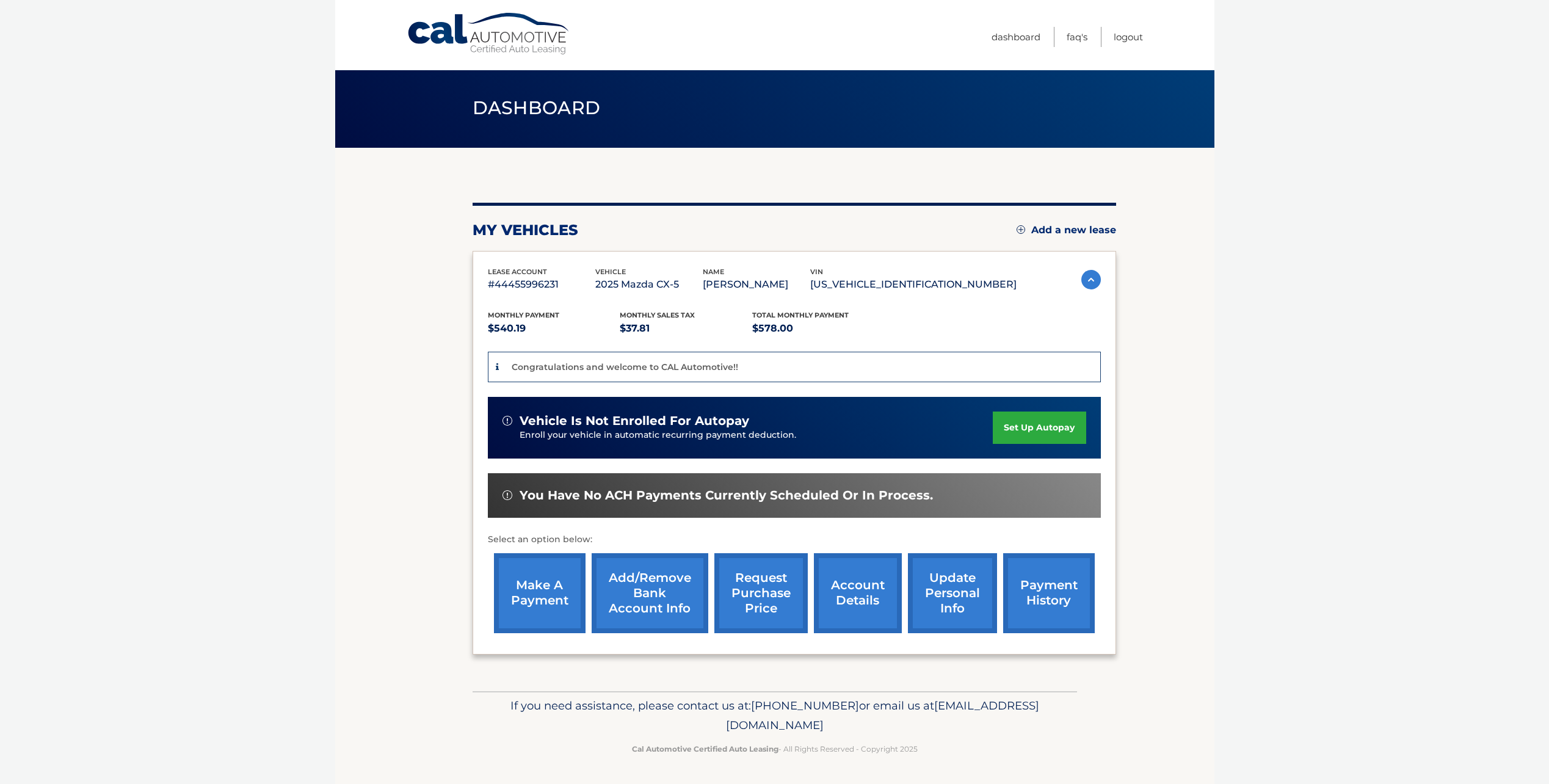
click at [877, 595] on link "account details" at bounding box center [857, 593] width 88 height 80
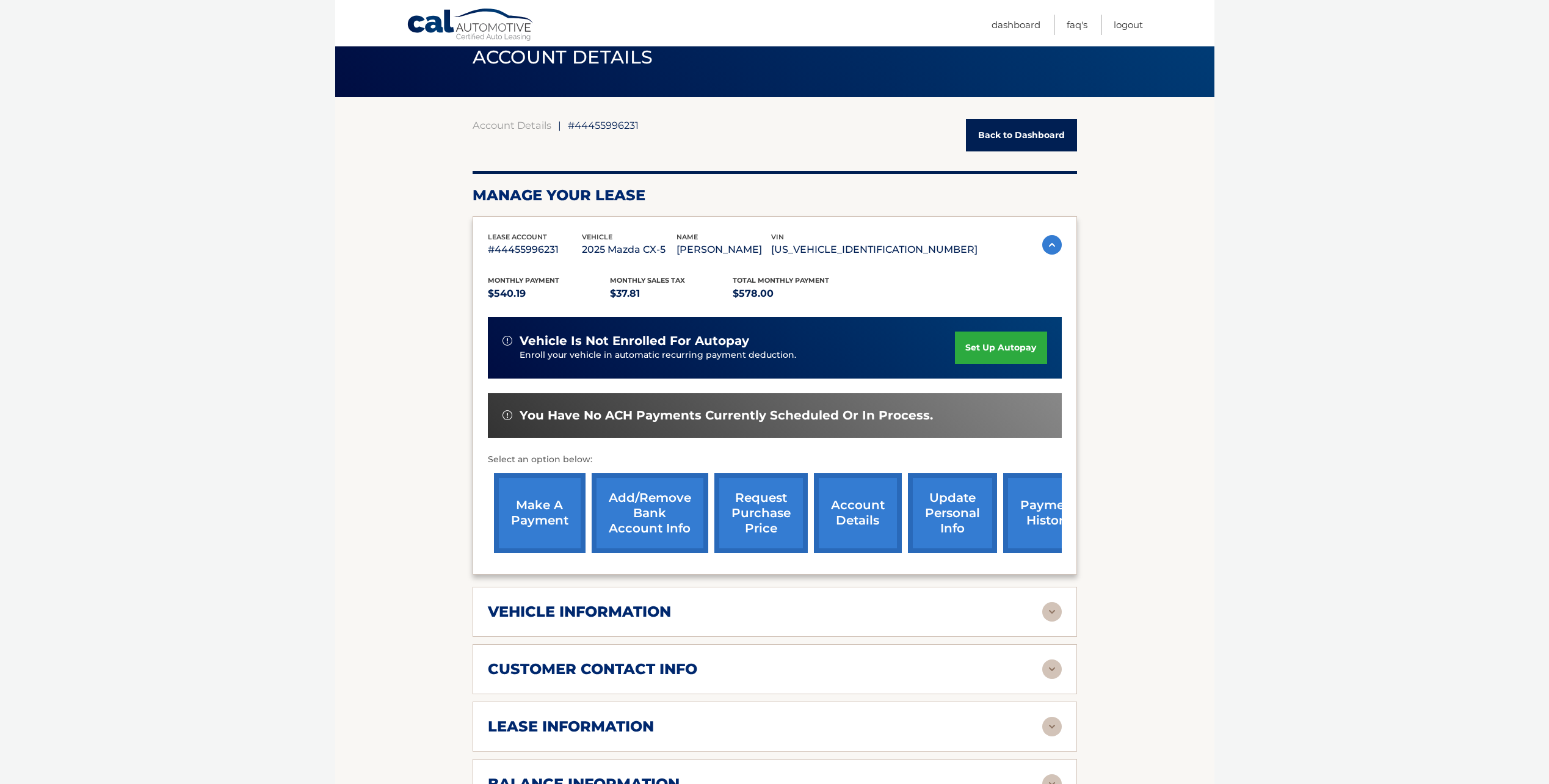
scroll to position [183, 0]
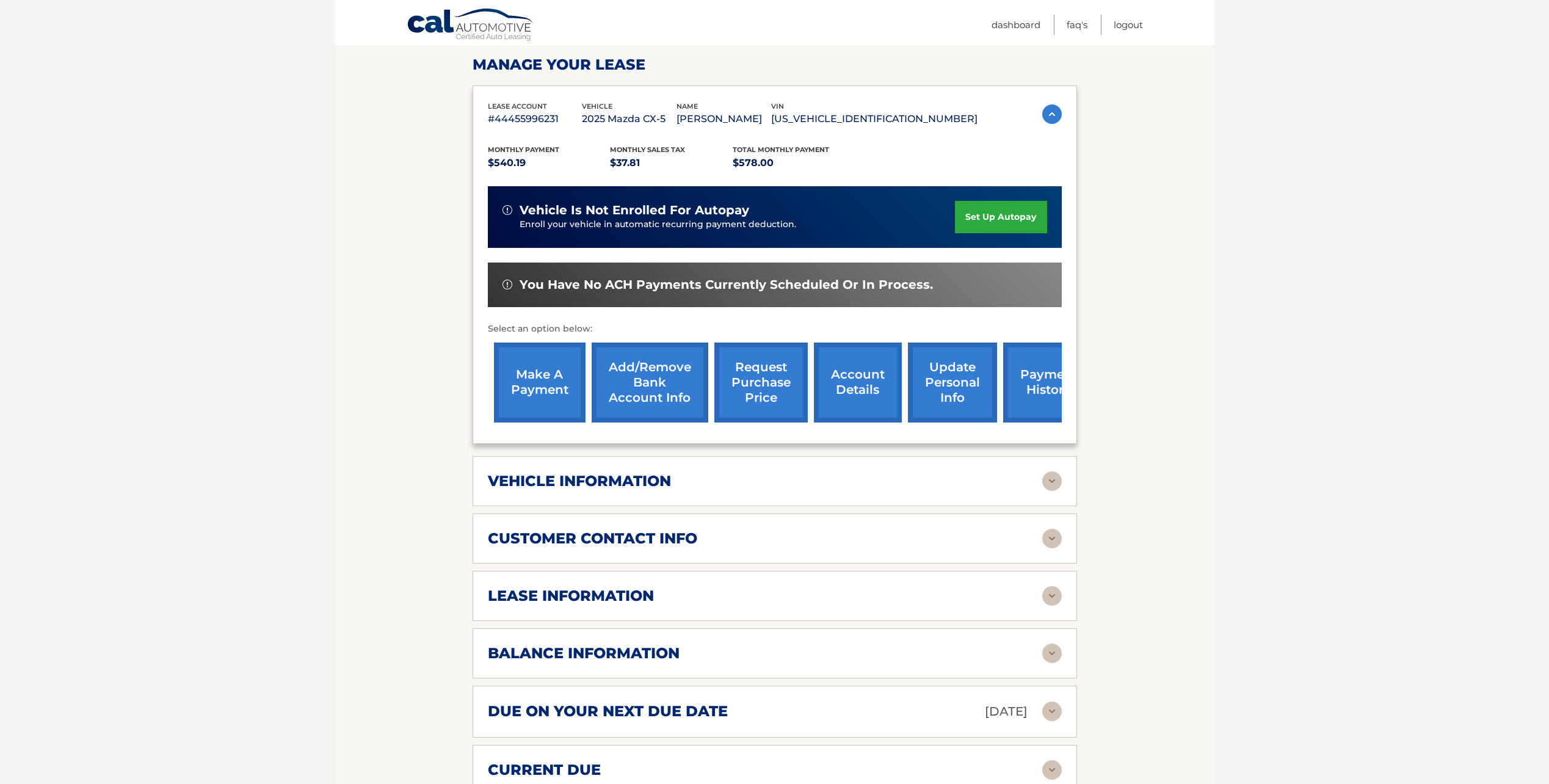
click at [557, 384] on link "make a payment" at bounding box center [540, 382] width 91 height 80
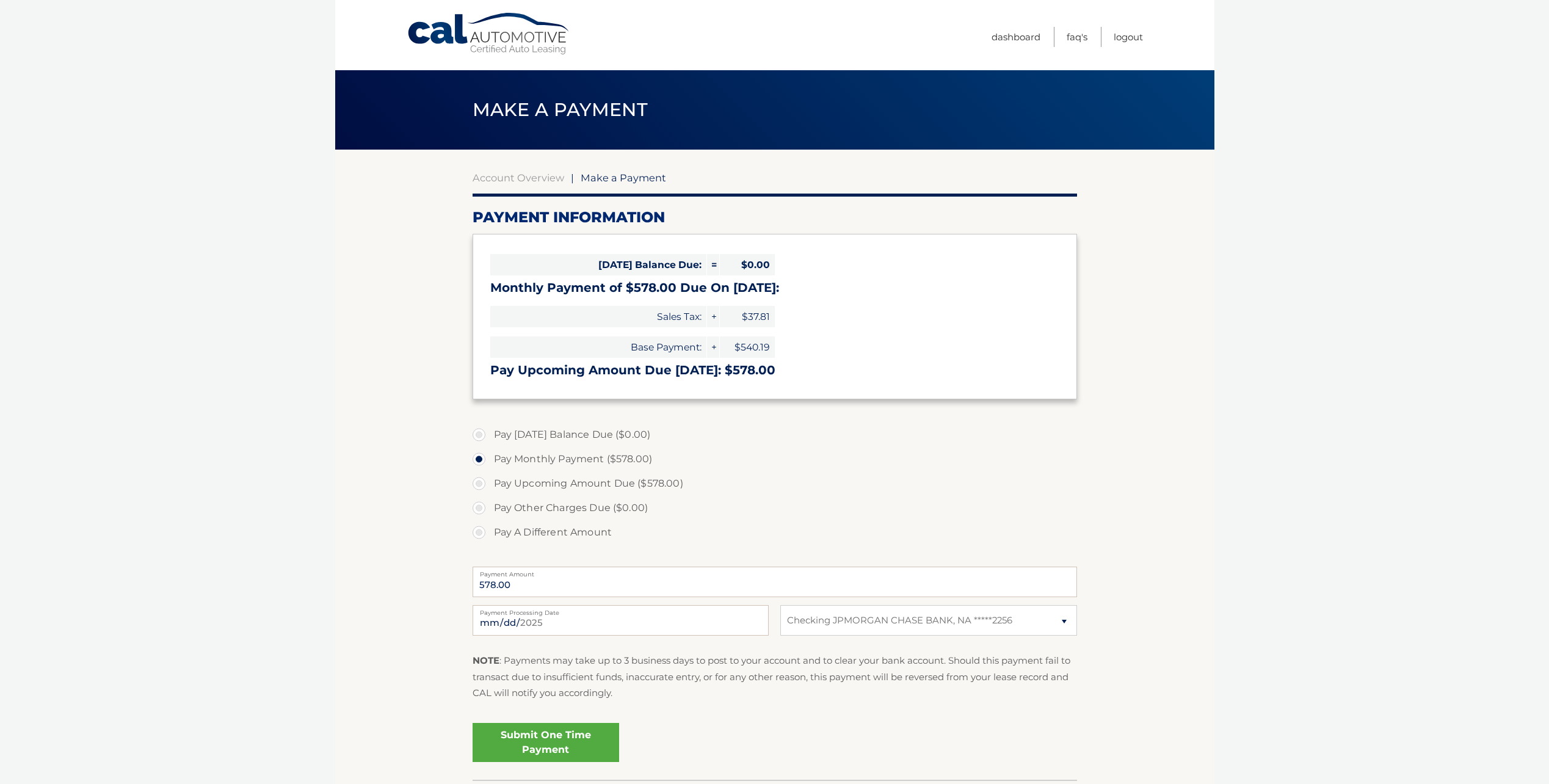
select select "Zjk3YzQyYTItNDgzZi00ZGRmLTk2MTQtNWNmNjkyODhiYzEy"
click at [759, 264] on span "$0.00" at bounding box center [748, 264] width 55 height 21
drag, startPoint x: 767, startPoint y: 264, endPoint x: 749, endPoint y: 264, distance: 18.0
click at [749, 264] on span "$0.00" at bounding box center [748, 264] width 55 height 21
drag, startPoint x: 749, startPoint y: 264, endPoint x: 738, endPoint y: 269, distance: 12.1
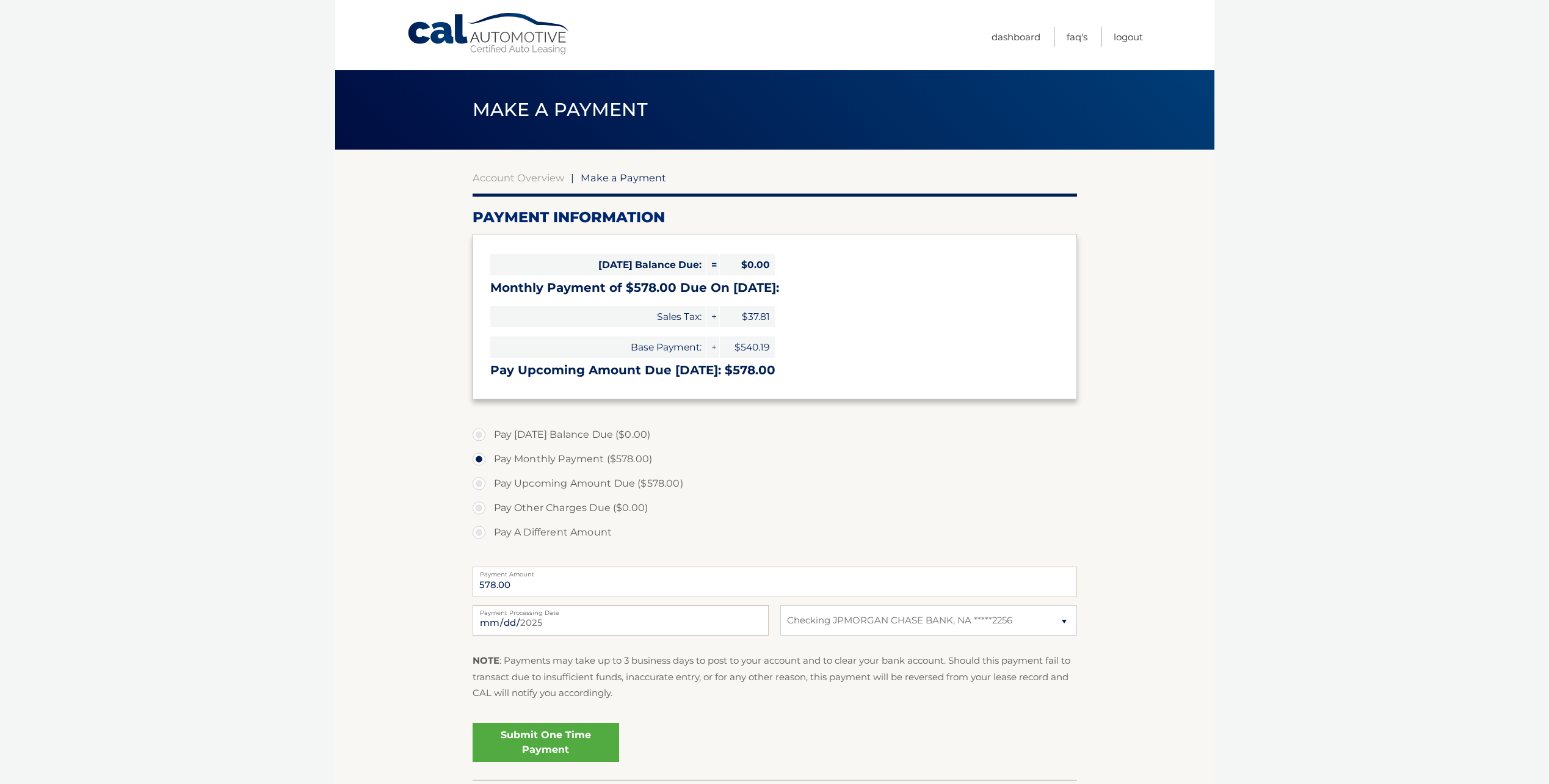
click at [738, 269] on span "$0.00" at bounding box center [748, 264] width 55 height 21
click at [696, 288] on h3 "Monthly Payment of $578.00 Due On Sep 09:" at bounding box center [775, 288] width 569 height 15
click at [917, 512] on label "Pay Other Charges Due ($0.00)" at bounding box center [775, 507] width 605 height 24
click at [510, 41] on link "Cal Automotive" at bounding box center [489, 34] width 165 height 43
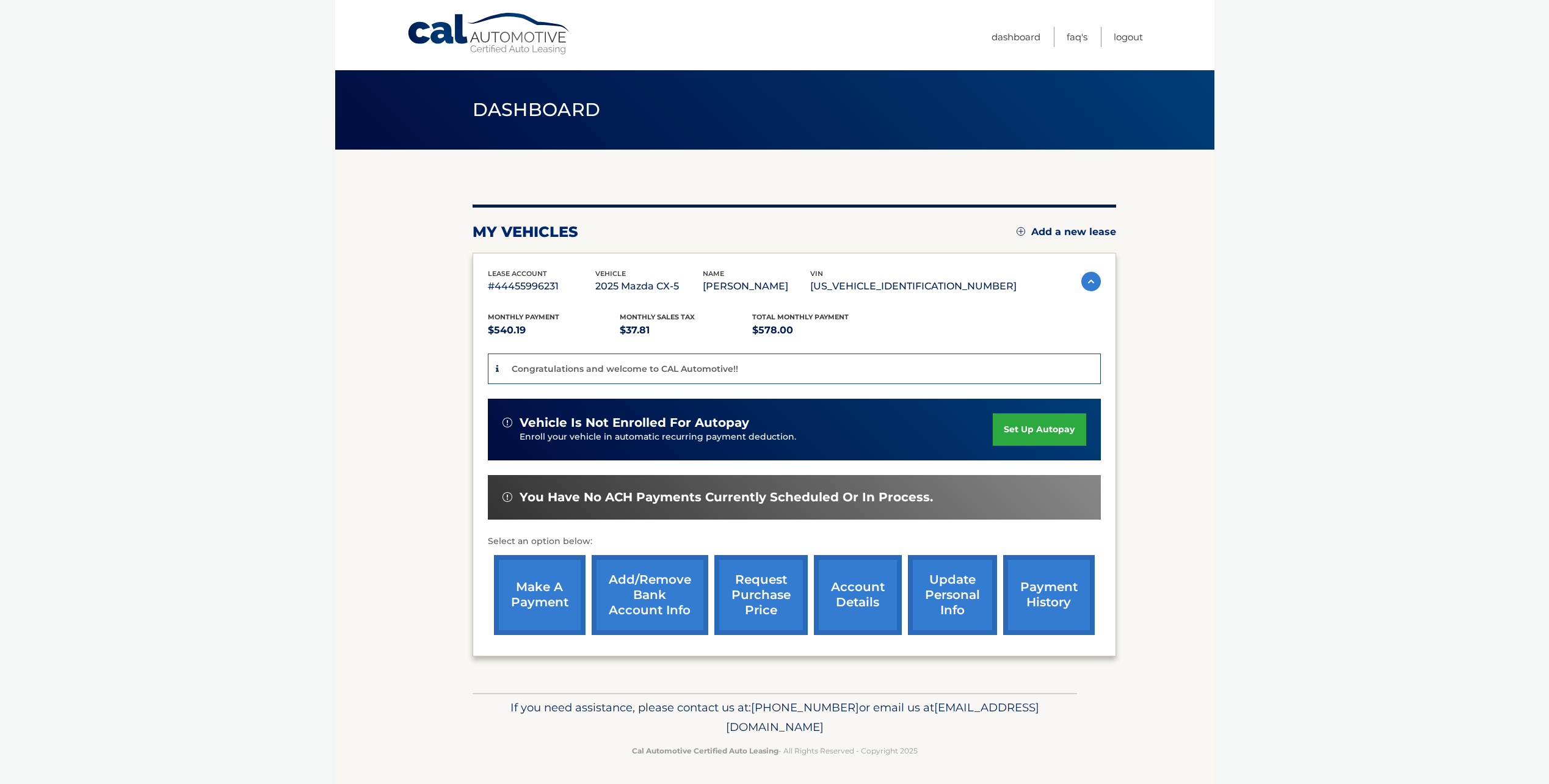
click at [530, 110] on span "Dashboard" at bounding box center [537, 109] width 128 height 23
